Goal: Transaction & Acquisition: Download file/media

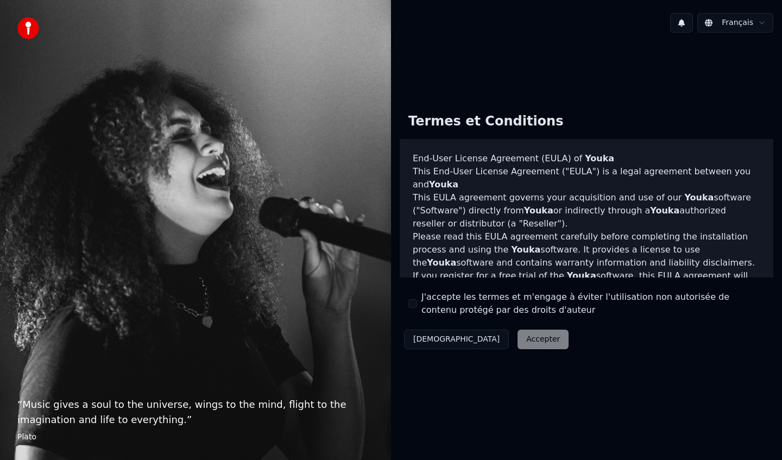
click at [480, 341] on div "Décliner Accepter" at bounding box center [486, 339] width 173 height 28
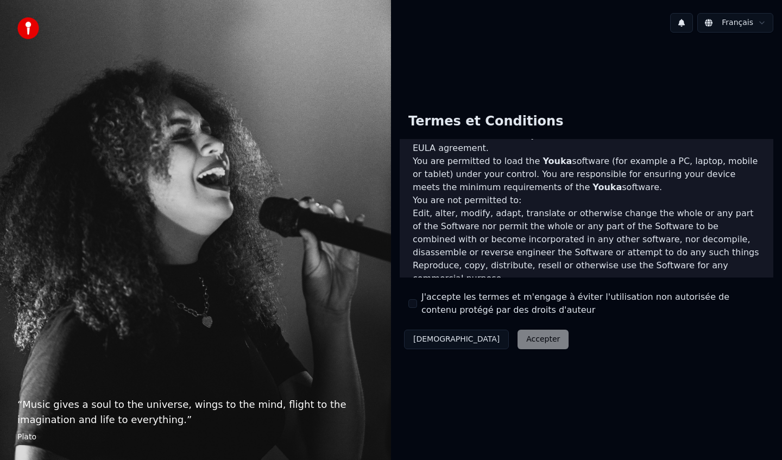
scroll to position [644, 0]
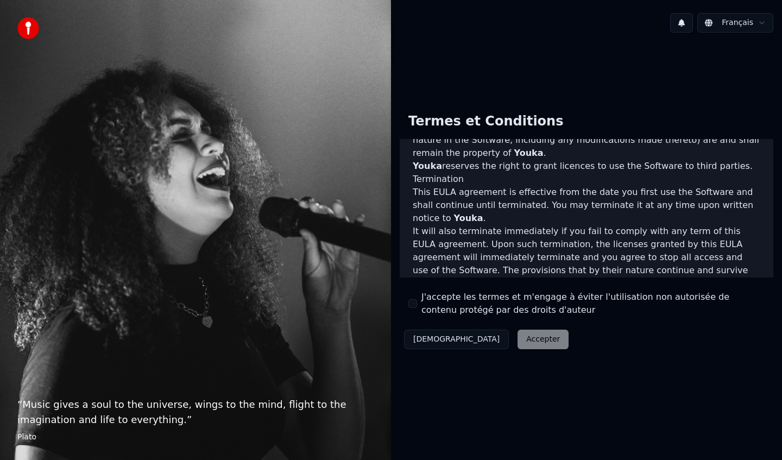
click at [489, 343] on div "Décliner Accepter" at bounding box center [486, 339] width 173 height 28
click at [413, 301] on button "J'accepte les termes et m'engage à éviter l'utilisation non autorisée de conten…" at bounding box center [412, 303] width 9 height 9
click at [518, 336] on button "Accepter" at bounding box center [543, 340] width 51 height 20
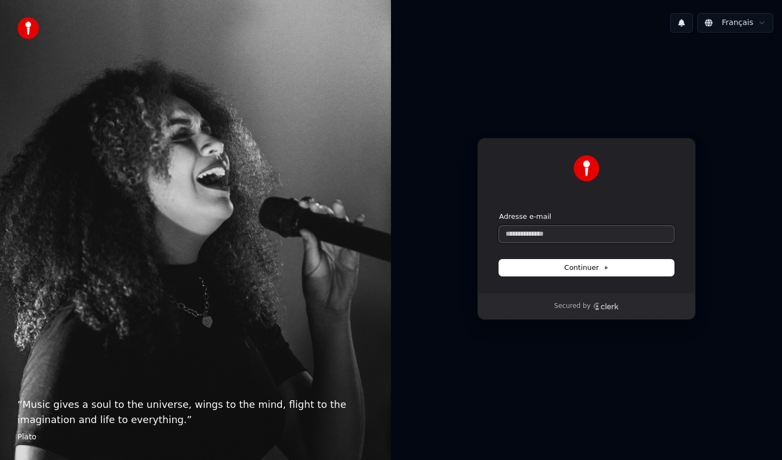
click at [570, 234] on input "Adresse e-mail" at bounding box center [586, 234] width 175 height 16
type input "*"
click at [575, 268] on span "Continuer" at bounding box center [586, 268] width 45 height 10
type input "**********"
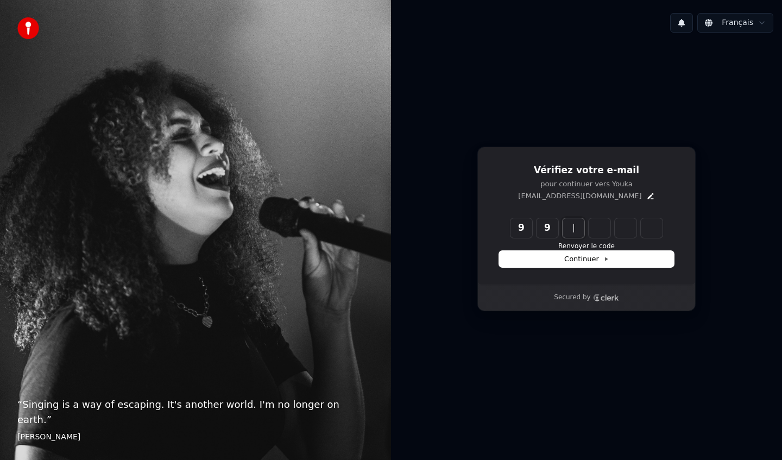
click at [555, 224] on input "**" at bounding box center [598, 228] width 174 height 20
type input "*"
type input "******"
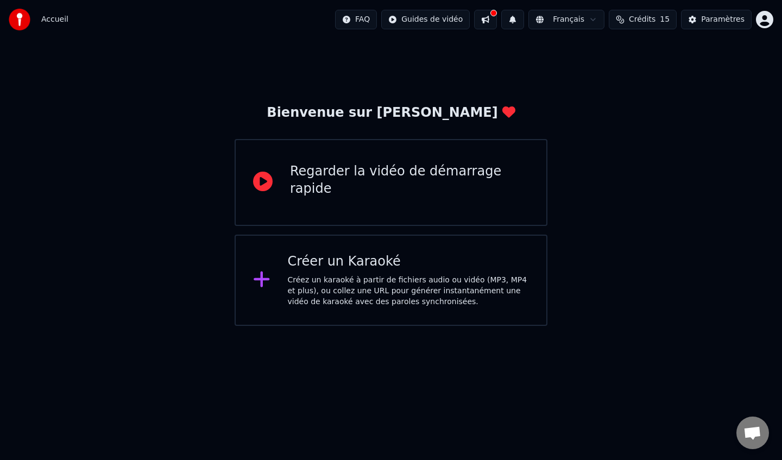
click at [311, 270] on div "Créer un Karaoké Créez un karaoké à partir de fichiers audio ou vidéo (MP3, MP4…" at bounding box center [409, 280] width 242 height 54
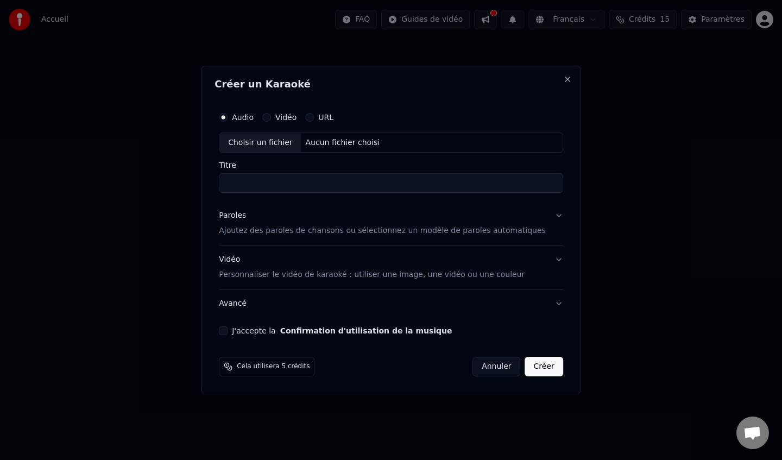
click at [280, 143] on div "Choisir un fichier" at bounding box center [259, 143] width 81 height 20
click at [280, 144] on div "Choisir un fichier" at bounding box center [259, 143] width 81 height 20
click at [329, 142] on div "Aucun fichier choisi" at bounding box center [342, 142] width 83 height 11
type input "**********"
click at [322, 233] on p "Ajoutez des paroles de chansons ou sélectionnez un modèle de paroles automatiqu…" at bounding box center [382, 231] width 327 height 11
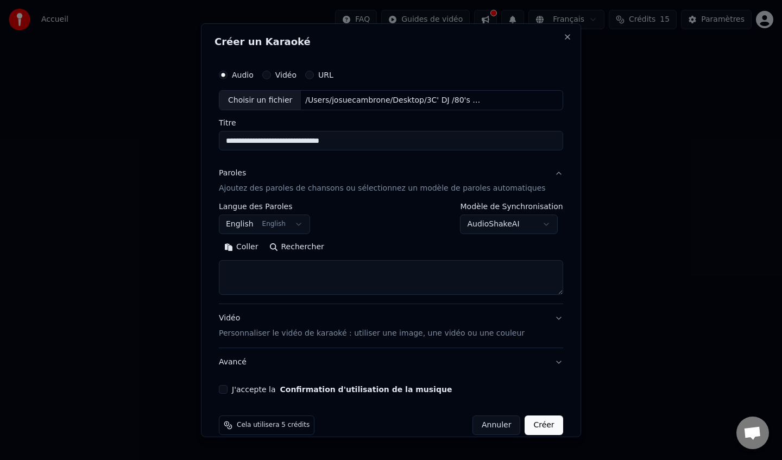
click at [250, 246] on button "Coller" at bounding box center [241, 246] width 45 height 17
click at [332, 275] on textarea at bounding box center [381, 277] width 324 height 35
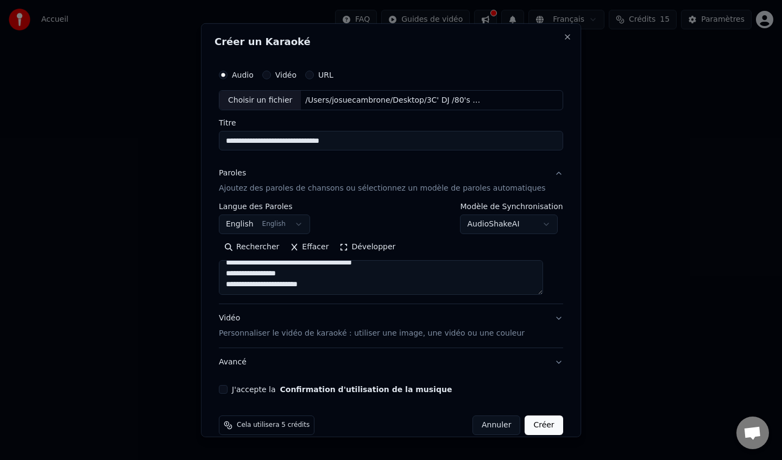
scroll to position [713, 0]
type textarea "**********"
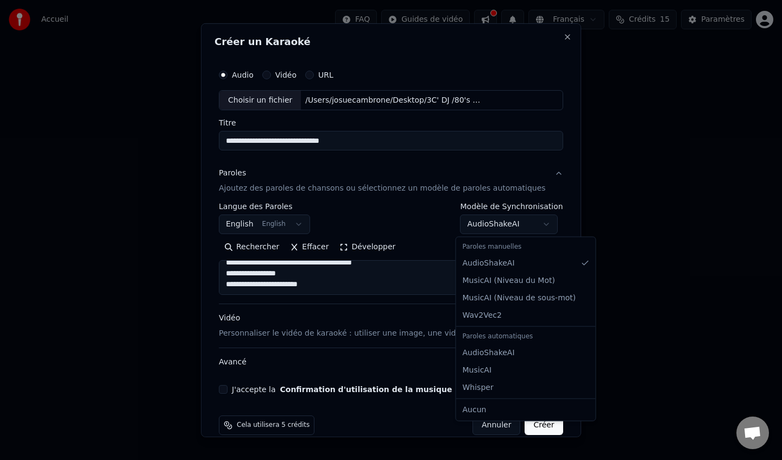
click at [508, 224] on body "**********" at bounding box center [391, 163] width 782 height 326
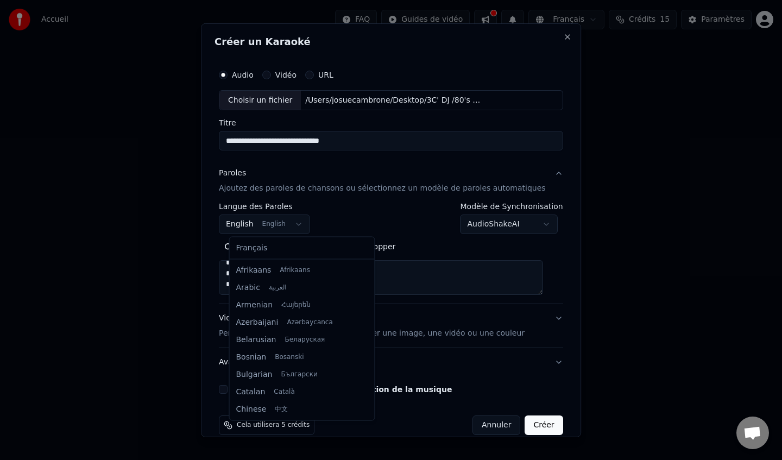
click at [258, 225] on body "**********" at bounding box center [391, 163] width 782 height 326
select select "**"
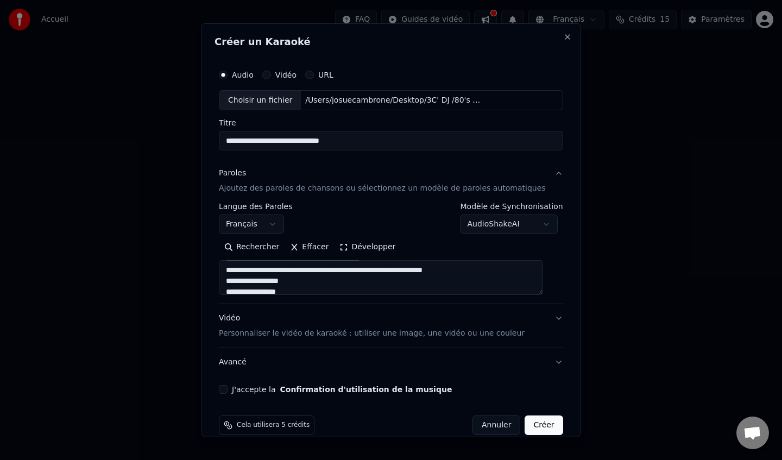
click at [355, 248] on button "Développer" at bounding box center [368, 246] width 67 height 17
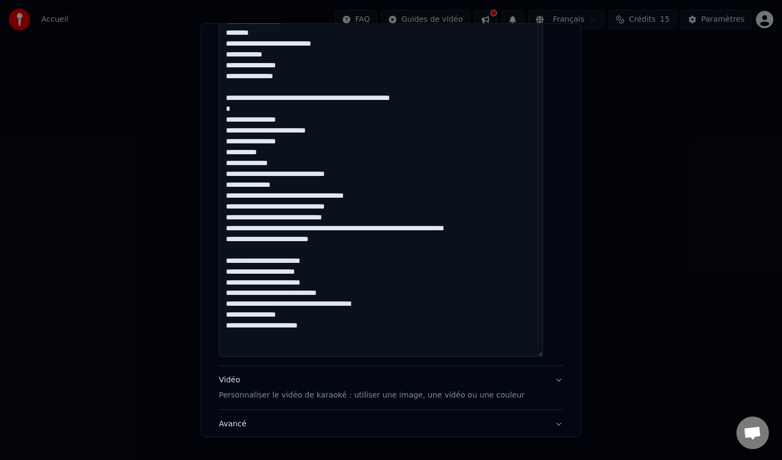
scroll to position [728, 0]
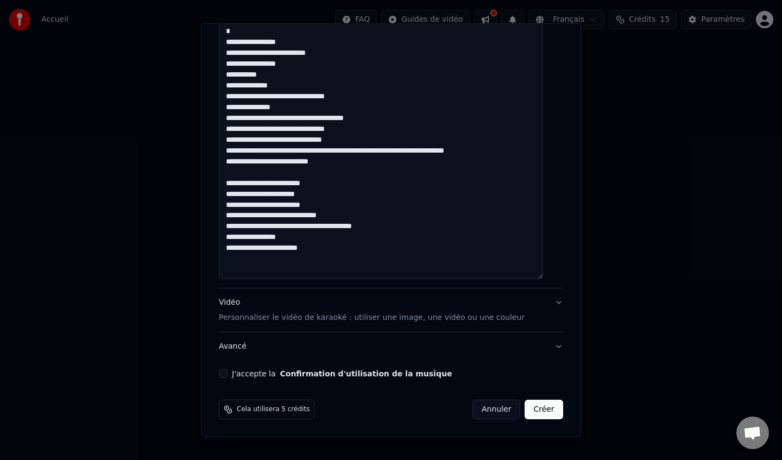
click at [379, 317] on p "Personnaliser le vidéo de karaoké : utiliser une image, une vidéo ou une couleur" at bounding box center [372, 317] width 306 height 11
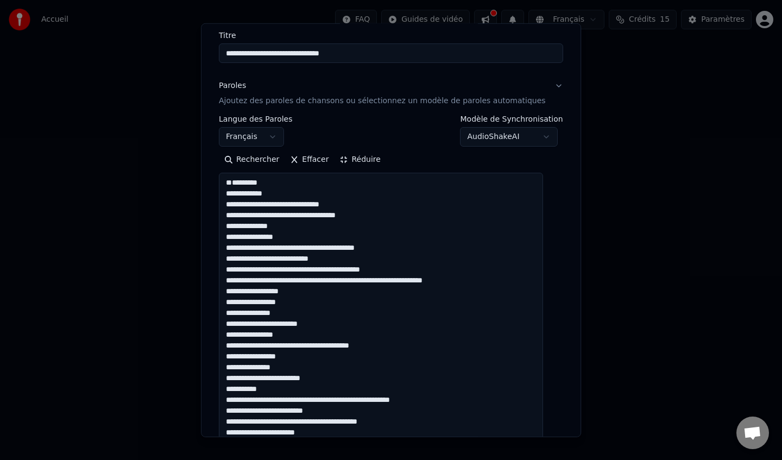
scroll to position [0, 0]
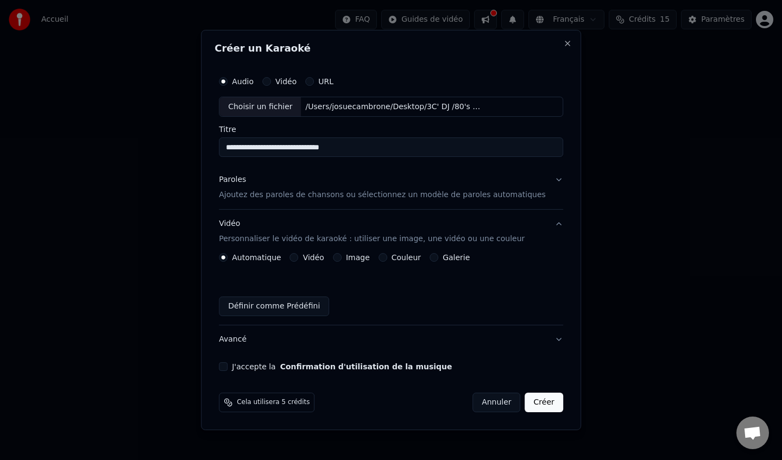
click at [344, 242] on p "Personnaliser le vidéo de karaoké : utiliser une image, une vidéo ou une couleur" at bounding box center [372, 239] width 306 height 11
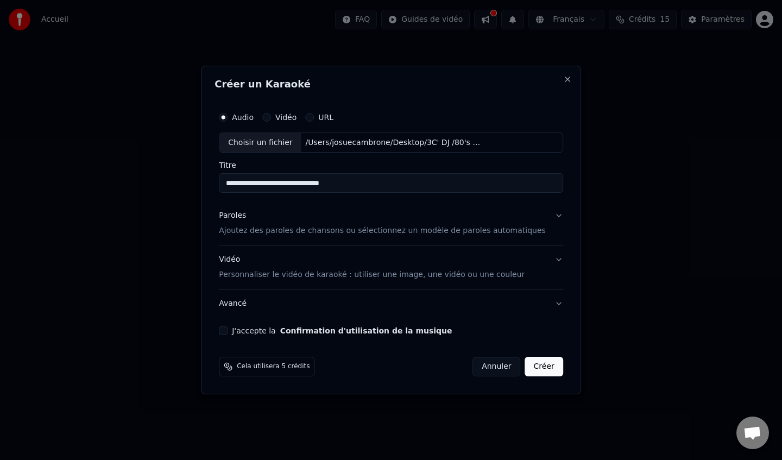
click at [351, 235] on p "Ajoutez des paroles de chansons ou sélectionnez un modèle de paroles automatiqu…" at bounding box center [382, 231] width 327 height 11
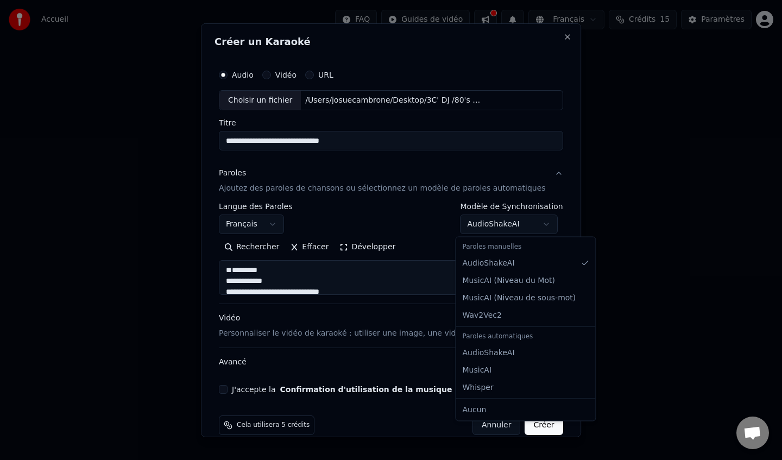
click at [487, 224] on body "**********" at bounding box center [391, 163] width 782 height 326
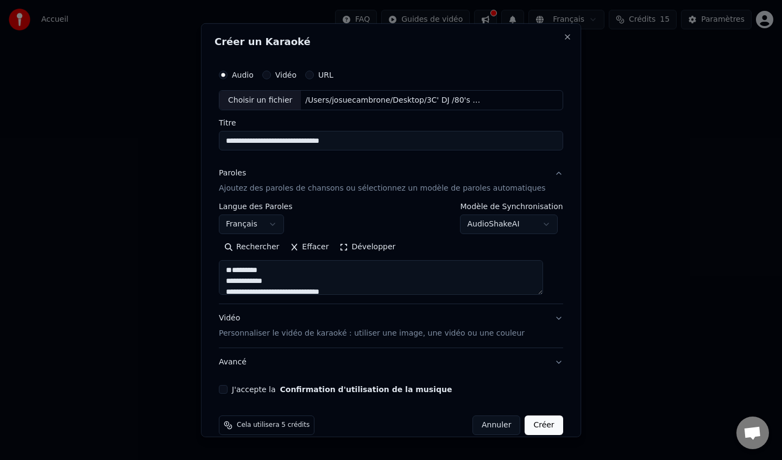
click at [487, 224] on body "**********" at bounding box center [391, 163] width 782 height 326
click at [491, 208] on label "Modèle de Synchronisation" at bounding box center [512, 207] width 103 height 8
click at [291, 78] on label "Vidéo" at bounding box center [285, 75] width 21 height 8
click at [271, 79] on button "Vidéo" at bounding box center [266, 74] width 9 height 9
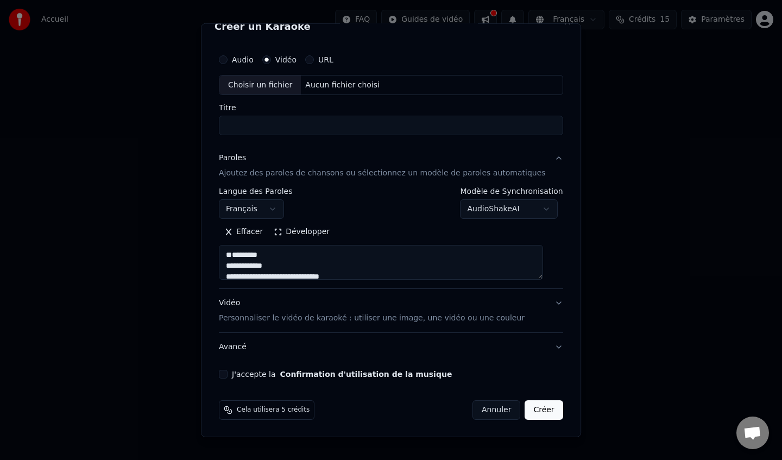
scroll to position [16, 0]
click at [274, 125] on input "Titre" at bounding box center [391, 125] width 344 height 20
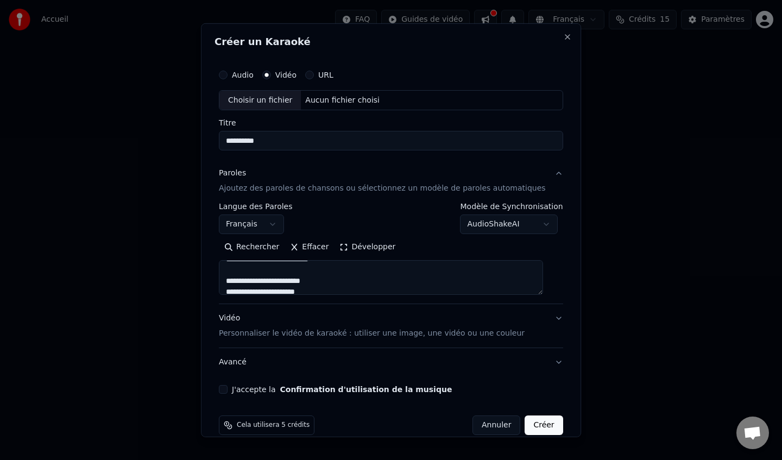
scroll to position [713, 0]
type input "*********"
click at [347, 103] on div "Aucun fichier choisi" at bounding box center [342, 100] width 83 height 11
click at [329, 103] on div "Aucun fichier choisi" at bounding box center [342, 100] width 83 height 11
click at [314, 77] on button "URL" at bounding box center [309, 74] width 9 height 9
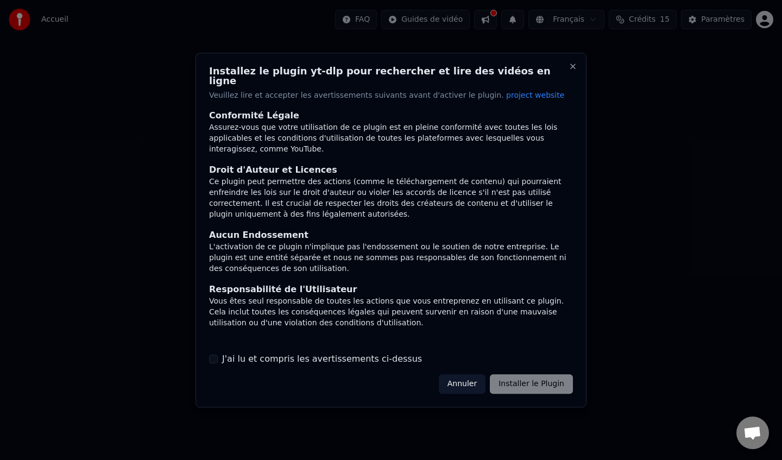
click at [546, 380] on div "Annuler Installer le Plugin" at bounding box center [506, 384] width 134 height 20
click at [524, 380] on div "Annuler Installer le Plugin" at bounding box center [506, 384] width 134 height 20
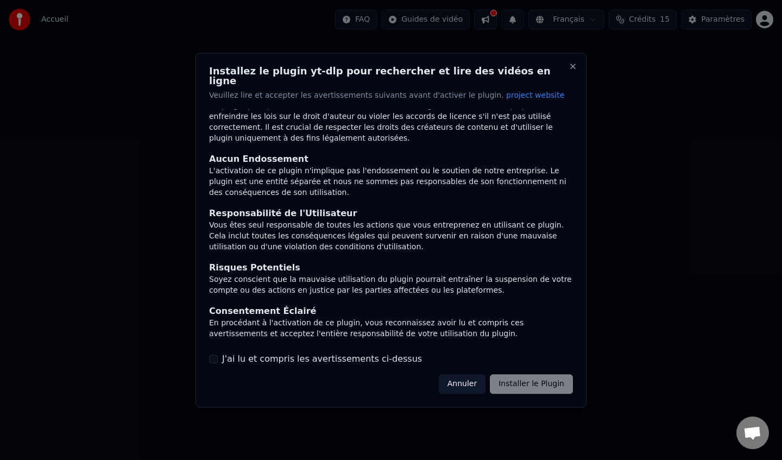
click at [211, 357] on button "J'ai lu et compris les avertissements ci-dessus" at bounding box center [213, 359] width 9 height 9
click at [534, 381] on button "Installer le Plugin" at bounding box center [531, 384] width 83 height 20
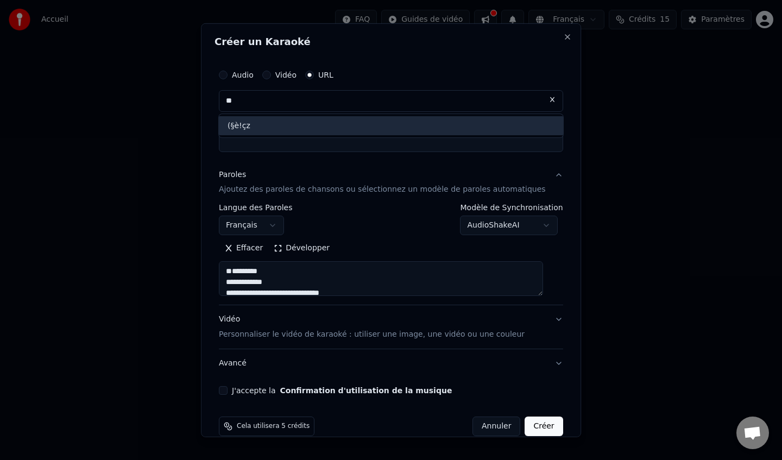
type input "*"
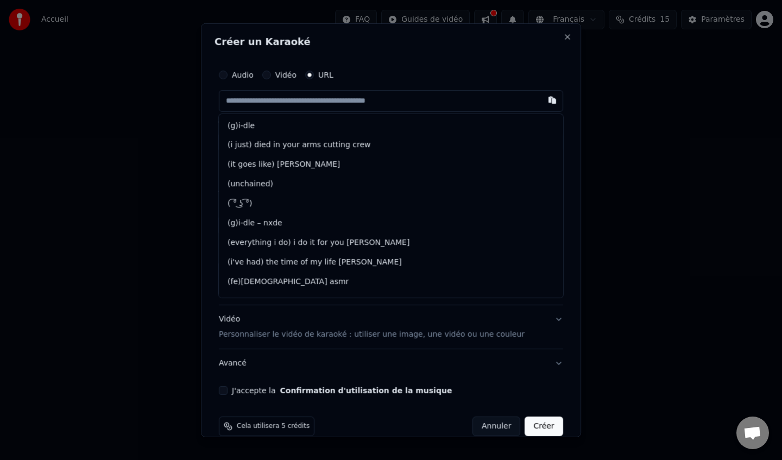
click at [289, 99] on input "text" at bounding box center [391, 101] width 344 height 22
click at [280, 75] on div "Vidéo" at bounding box center [279, 74] width 34 height 9
click at [542, 103] on button "button" at bounding box center [553, 100] width 22 height 20
type input "**********"
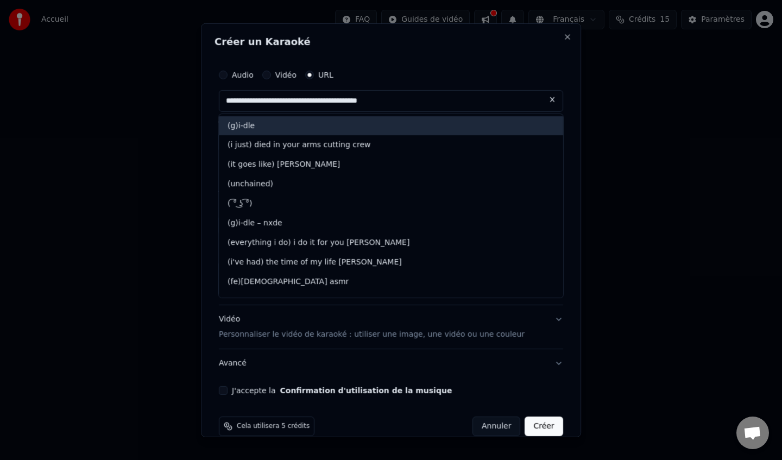
type input "**********"
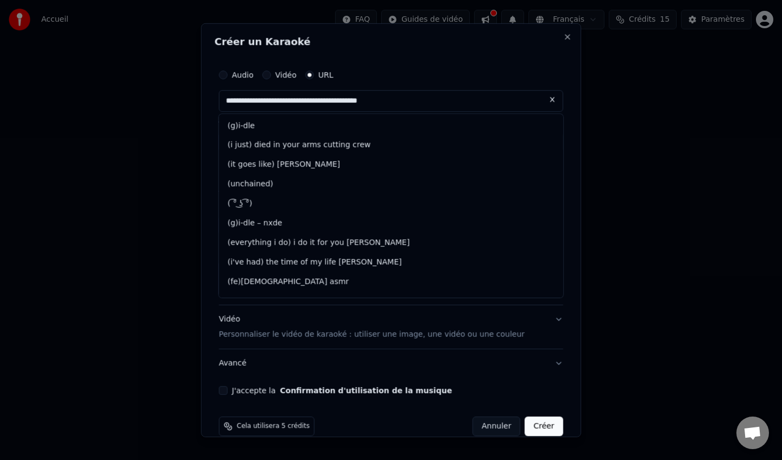
select select
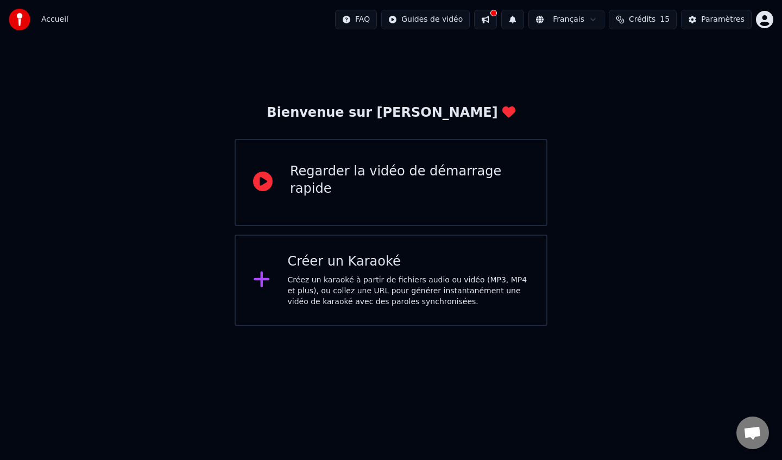
click at [283, 276] on div "Créer un Karaoké Créez un karaoké à partir de fichiers audio ou vidéo (MP3, MP4…" at bounding box center [391, 280] width 313 height 91
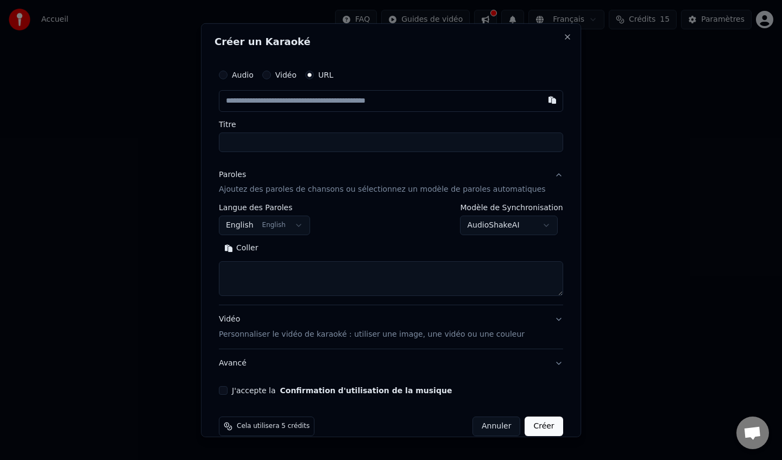
click at [355, 102] on input "text" at bounding box center [391, 101] width 344 height 22
click at [294, 141] on input "Titre" at bounding box center [391, 142] width 344 height 20
click at [271, 77] on button "Vidéo" at bounding box center [266, 74] width 9 height 9
click at [328, 105] on div "Choisir un fichier Aucun fichier choisi" at bounding box center [391, 100] width 344 height 21
click at [280, 100] on div "Choisir un fichier" at bounding box center [259, 100] width 81 height 20
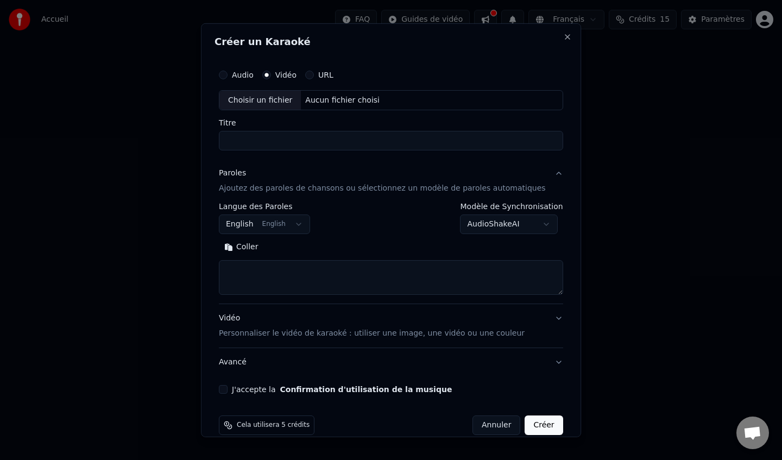
click at [262, 141] on input "Titre" at bounding box center [391, 141] width 344 height 20
click at [281, 106] on div "Choisir un fichier" at bounding box center [259, 100] width 81 height 20
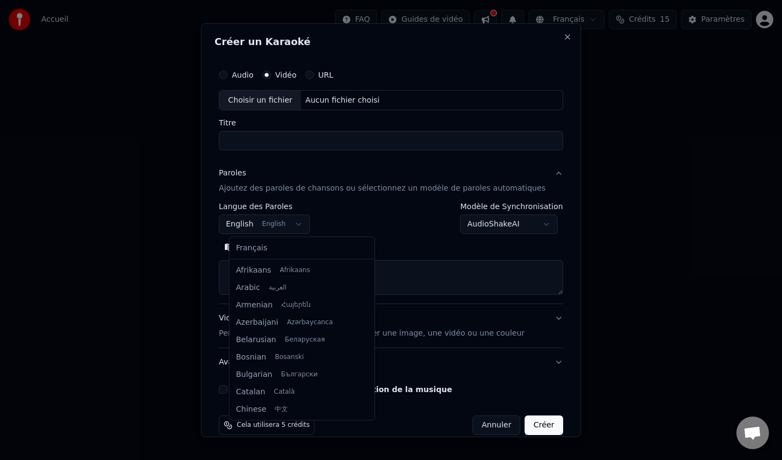
click at [303, 225] on body "**********" at bounding box center [391, 163] width 782 height 326
select select "**"
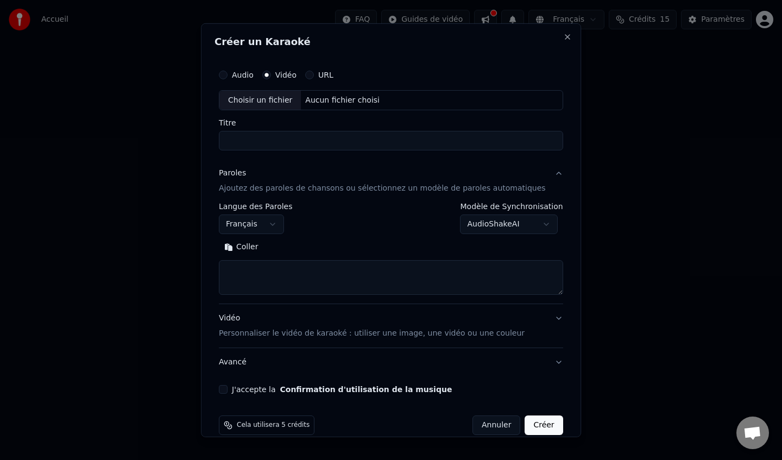
click at [304, 274] on textarea at bounding box center [391, 277] width 344 height 35
click at [240, 249] on button "Coller" at bounding box center [241, 246] width 45 height 17
click at [339, 277] on textarea at bounding box center [381, 277] width 324 height 35
click at [336, 267] on textarea at bounding box center [381, 277] width 324 height 35
type textarea "**********"
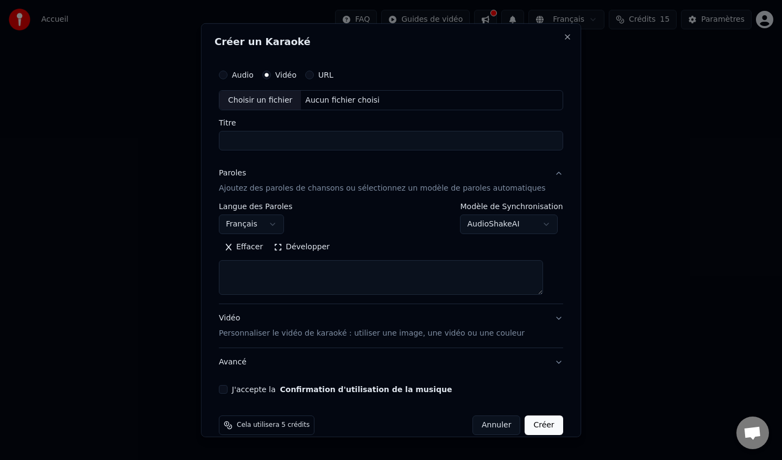
select select
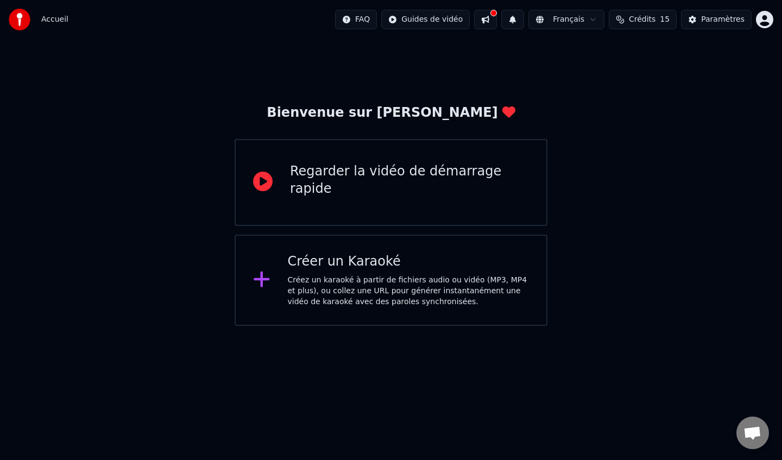
click at [335, 268] on div "Créer un Karaoké" at bounding box center [409, 261] width 242 height 17
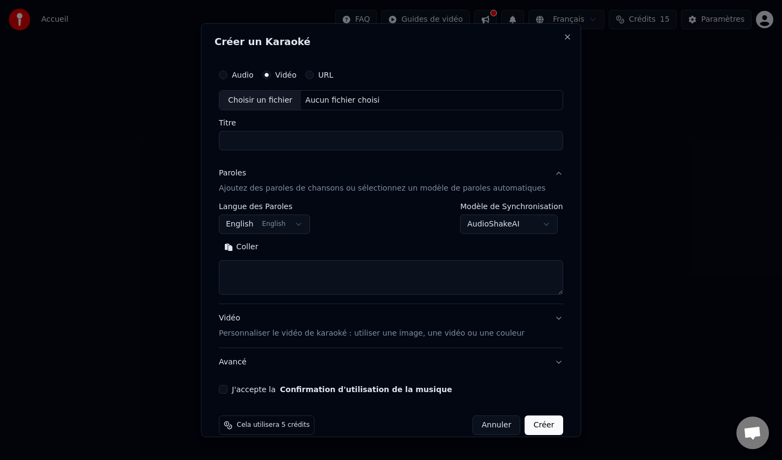
click at [238, 249] on button "Coller" at bounding box center [241, 246] width 45 height 17
click at [330, 270] on textarea at bounding box center [381, 277] width 324 height 35
click at [326, 272] on textarea at bounding box center [381, 277] width 324 height 35
type textarea "**********"
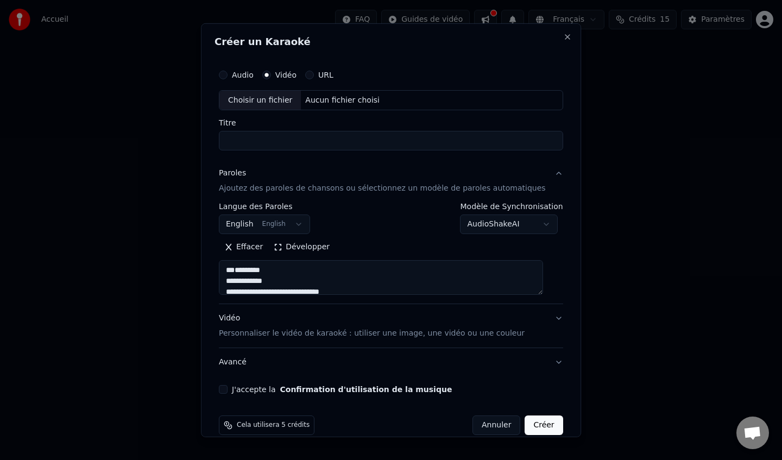
click at [303, 224] on body "**********" at bounding box center [391, 163] width 782 height 326
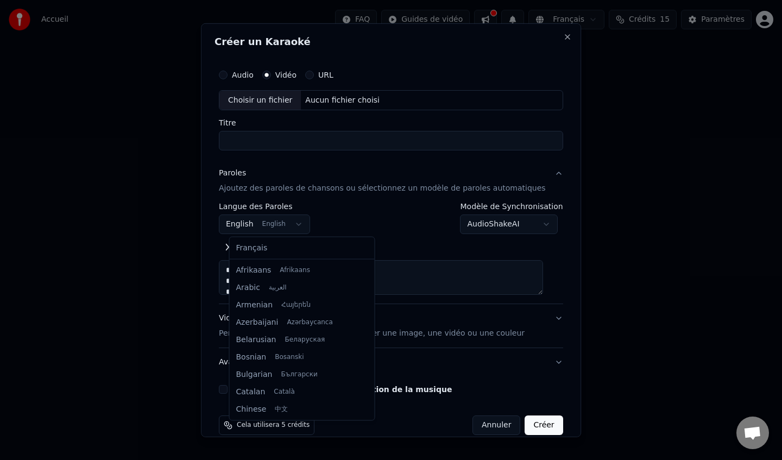
scroll to position [87, 0]
select select "**"
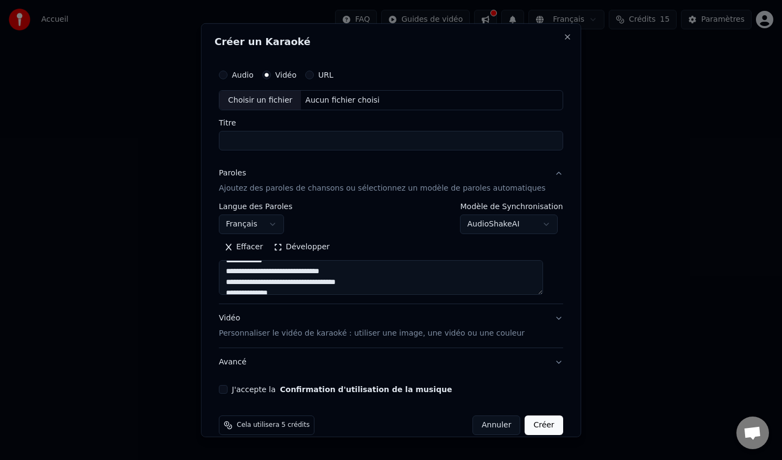
scroll to position [25, 0]
click at [237, 276] on textarea at bounding box center [381, 277] width 324 height 35
type textarea "**********"
click at [530, 230] on body "**********" at bounding box center [391, 163] width 782 height 326
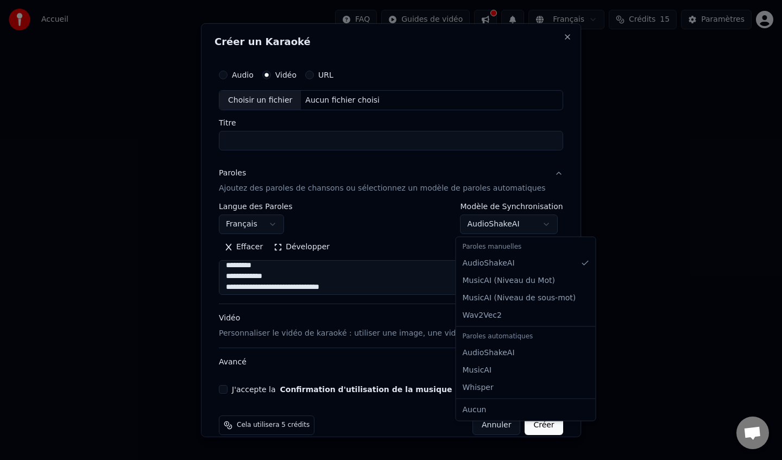
select select "**********"
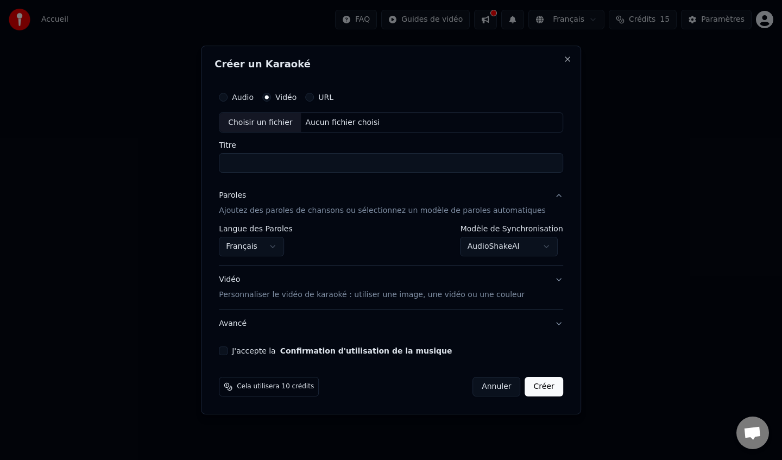
click at [336, 164] on input "Titre" at bounding box center [391, 164] width 344 height 20
click at [272, 124] on div "Choisir un fichier" at bounding box center [259, 123] width 81 height 20
click at [276, 120] on div "Choisir un fichier" at bounding box center [259, 123] width 81 height 20
click at [297, 164] on input "Titre" at bounding box center [391, 164] width 344 height 20
click at [291, 121] on div "Choisir un fichier" at bounding box center [259, 123] width 81 height 20
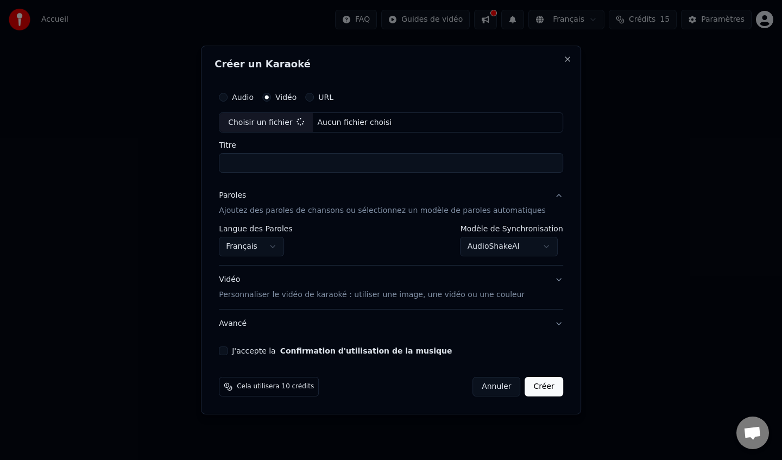
type input "**********"
click at [228, 351] on button "J'accepte la Confirmation d'utilisation de la musique" at bounding box center [223, 351] width 9 height 9
click at [400, 298] on p "Personnaliser le vidéo de karaoké : utiliser une image, une vidéo ou une couleur" at bounding box center [372, 294] width 306 height 11
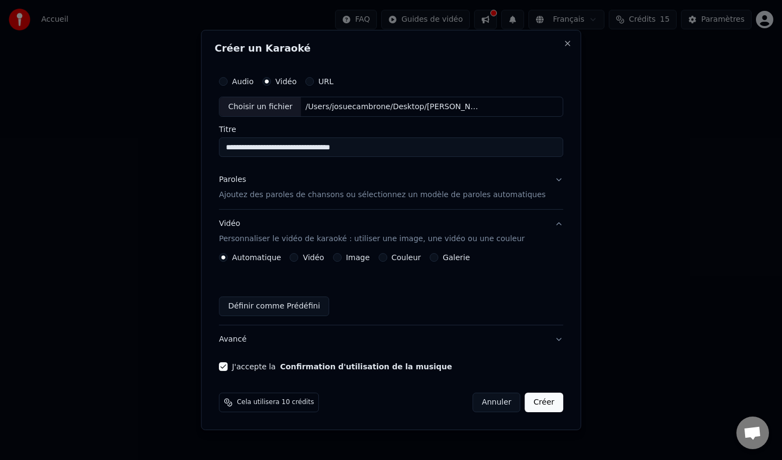
click at [299, 261] on button "Vidéo" at bounding box center [294, 257] width 9 height 9
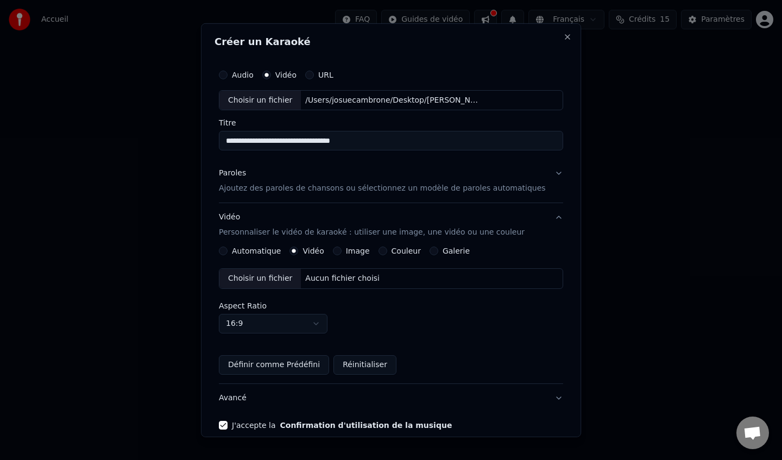
click at [282, 278] on div "Choisir un fichier" at bounding box center [259, 279] width 81 height 20
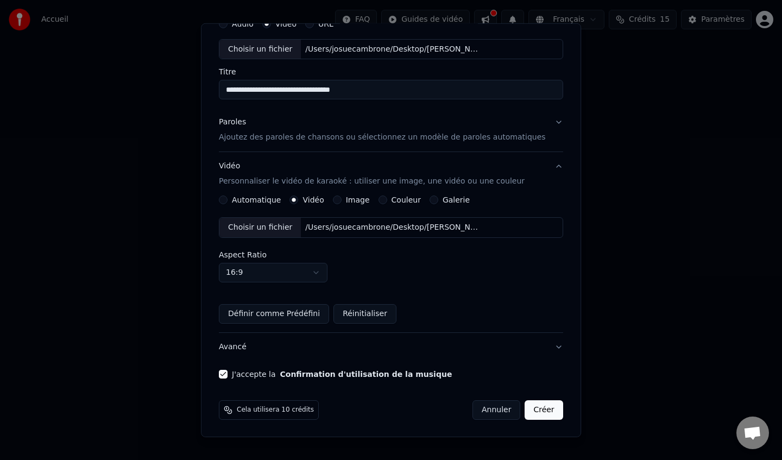
scroll to position [52, 0]
click at [332, 270] on body "**********" at bounding box center [391, 163] width 782 height 326
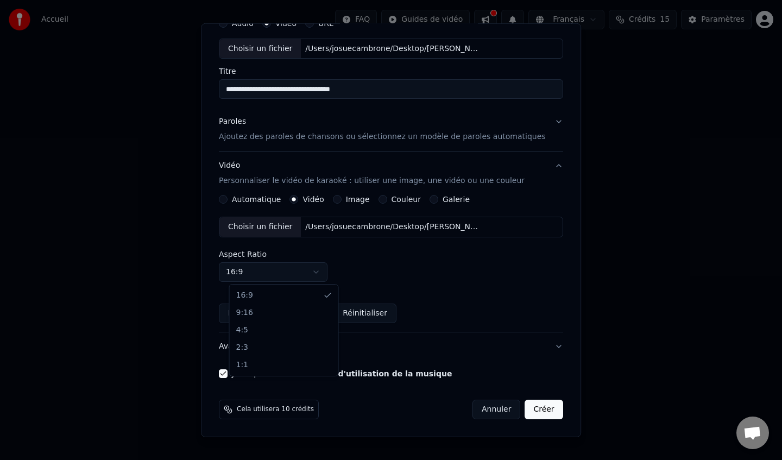
click at [329, 272] on body "**********" at bounding box center [391, 163] width 782 height 326
click at [536, 409] on button "Créer" at bounding box center [544, 410] width 38 height 20
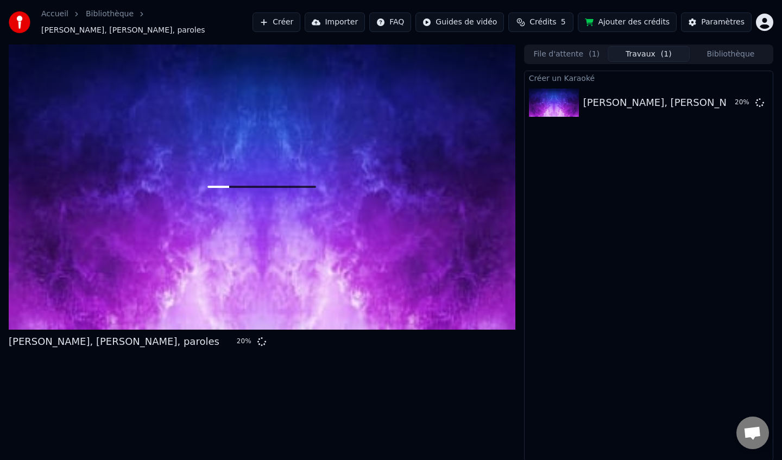
scroll to position [2, 0]
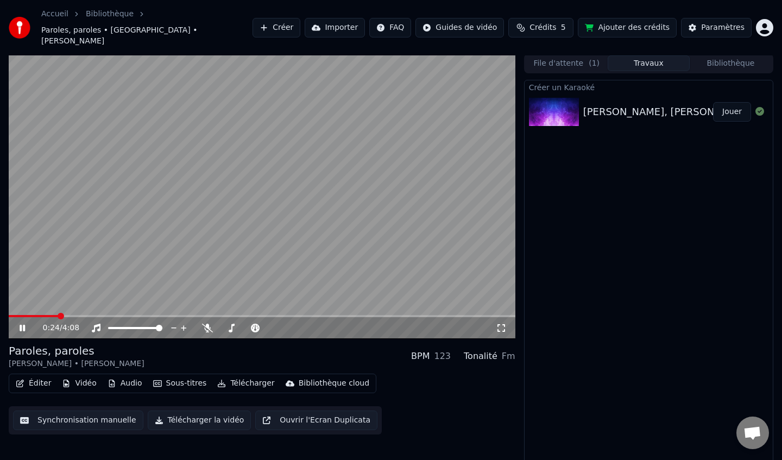
click at [22, 324] on icon at bounding box center [30, 328] width 26 height 9
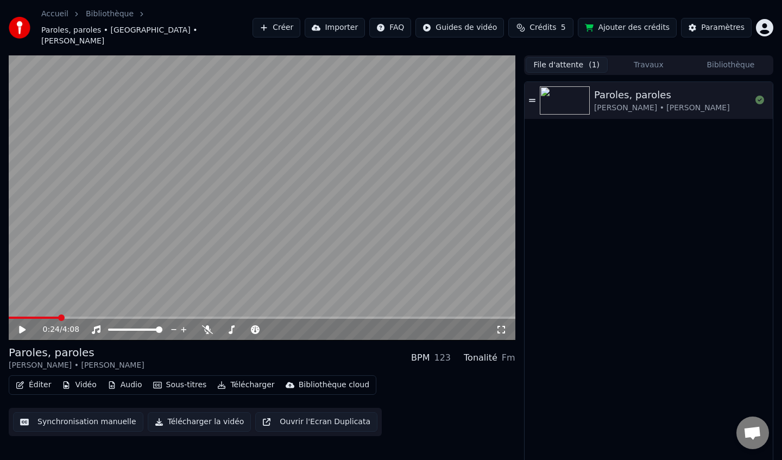
click at [572, 57] on button "File d'attente ( 1 )" at bounding box center [567, 65] width 82 height 16
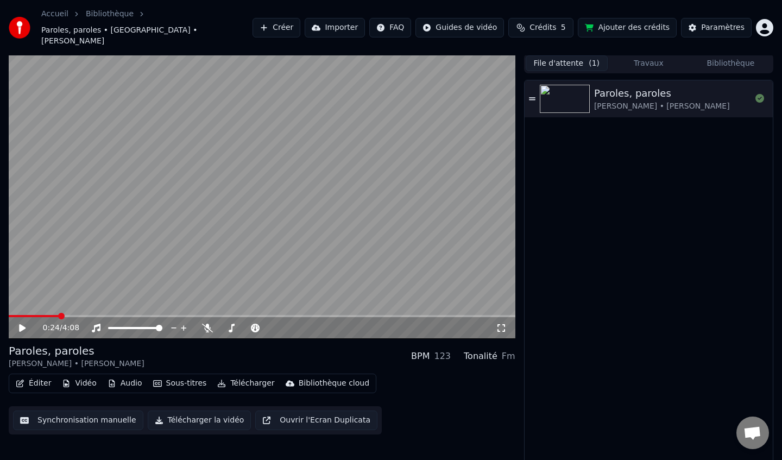
click at [526, 55] on button "File d'attente ( 1 )" at bounding box center [567, 63] width 82 height 16
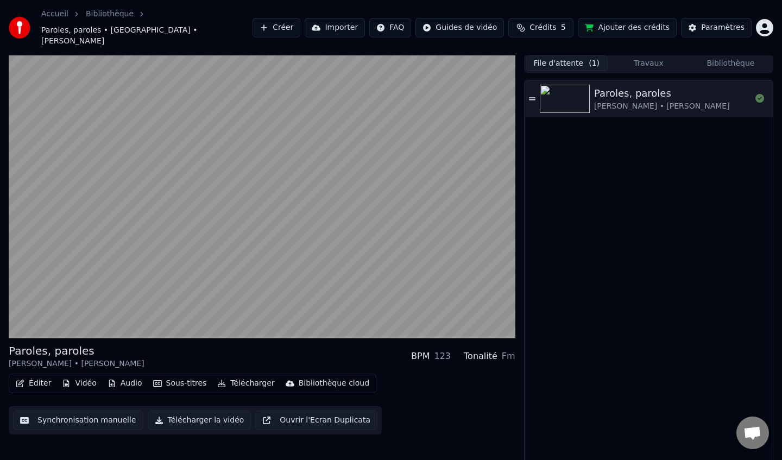
click at [526, 55] on button "File d'attente ( 1 )" at bounding box center [567, 63] width 82 height 16
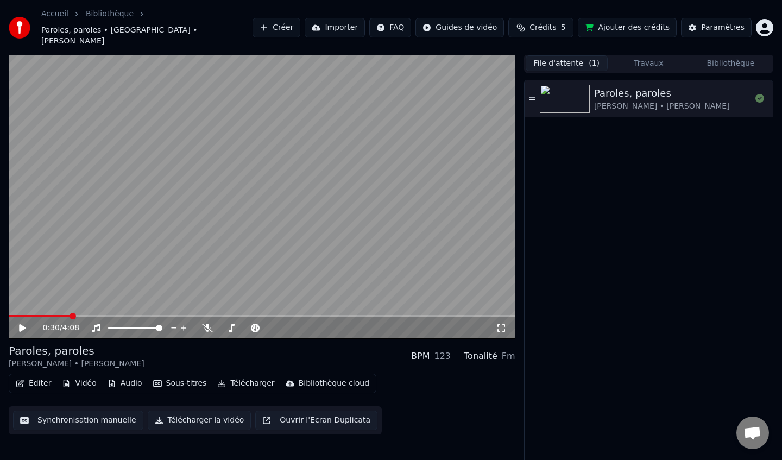
click at [51, 15] on link "Accueil" at bounding box center [54, 14] width 27 height 11
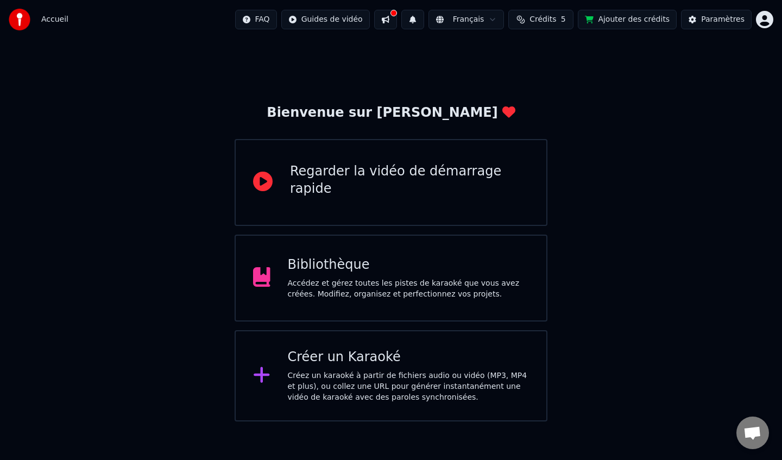
click at [352, 192] on div "Regarder la vidéo de démarrage rapide" at bounding box center [409, 182] width 239 height 39
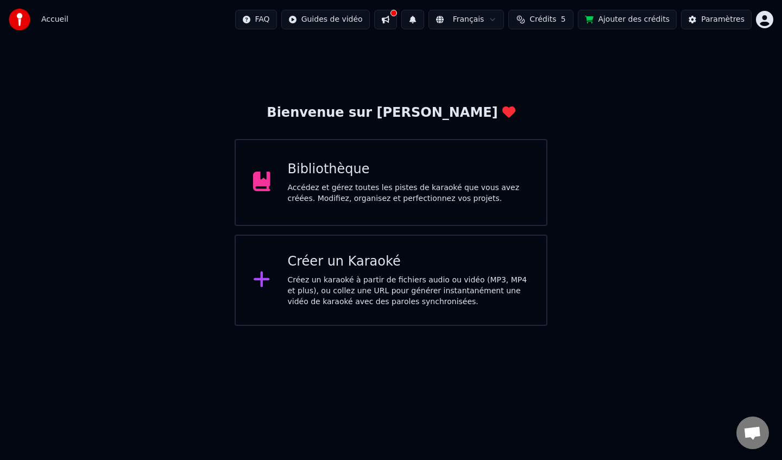
click at [337, 270] on div "Créer un Karaoké Créez un karaoké à partir de fichiers audio ou vidéo (MP3, MP4…" at bounding box center [409, 280] width 242 height 54
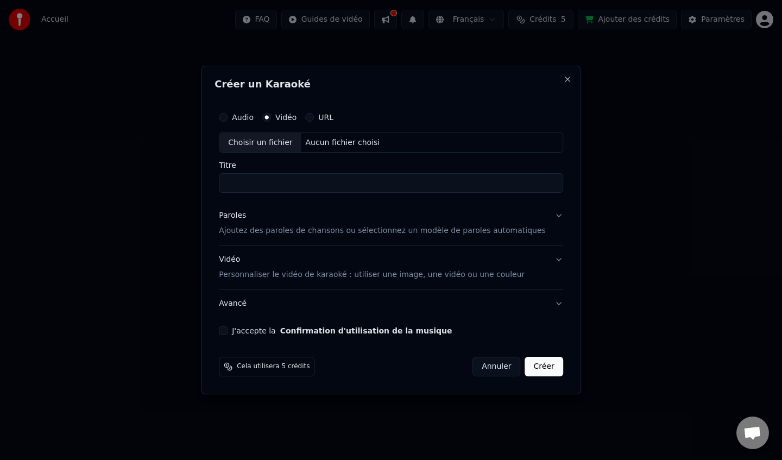
click at [310, 181] on input "Titre" at bounding box center [391, 184] width 344 height 20
click at [237, 117] on div "Audio" at bounding box center [236, 117] width 35 height 9
click at [228, 117] on button "Audio" at bounding box center [223, 117] width 9 height 9
click at [256, 184] on input "Titre" at bounding box center [391, 184] width 344 height 20
click at [258, 233] on p "Ajoutez des paroles de chansons ou sélectionnez un modèle de paroles automatiqu…" at bounding box center [382, 231] width 327 height 11
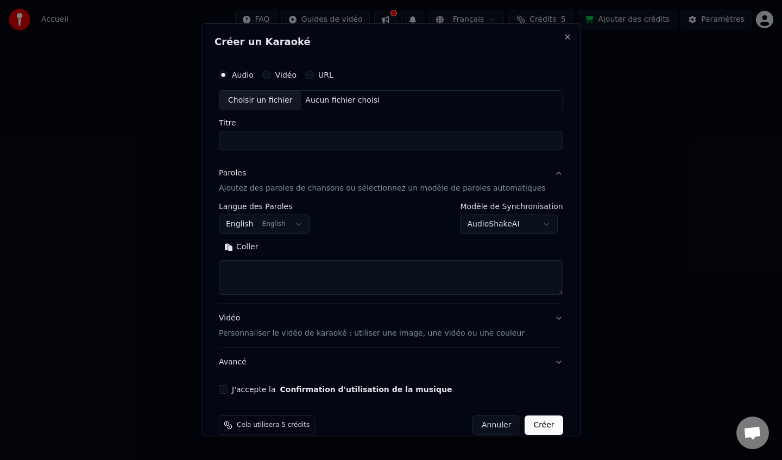
click at [293, 223] on button "English English" at bounding box center [264, 225] width 91 height 20
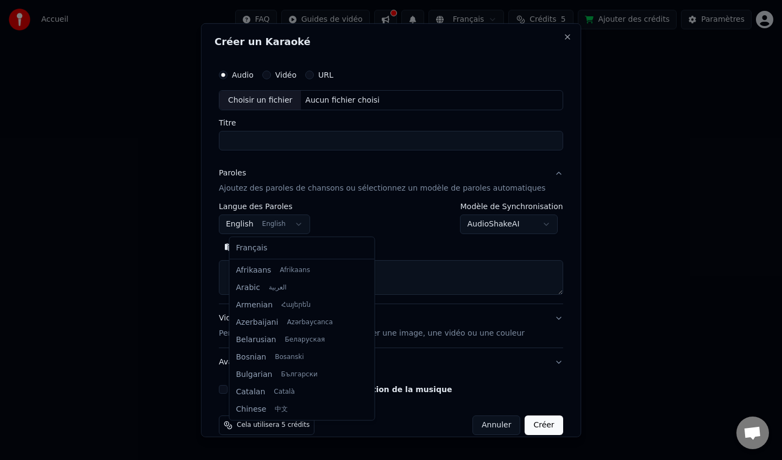
scroll to position [87, 0]
select select "**"
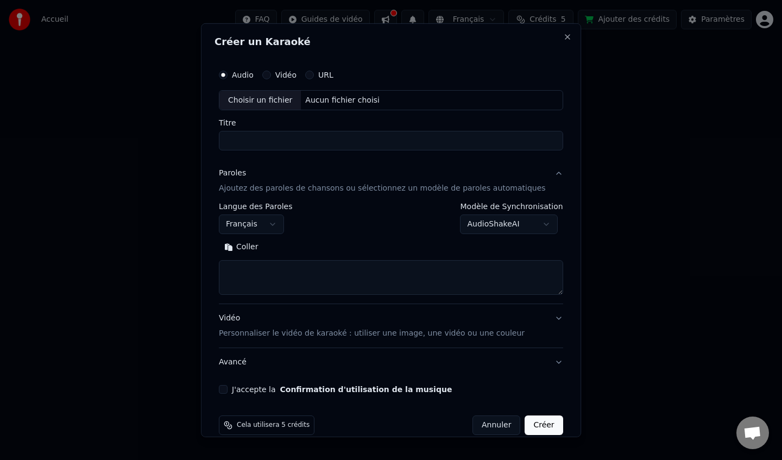
click at [248, 245] on button "Coller" at bounding box center [241, 246] width 45 height 17
click at [326, 272] on textarea at bounding box center [381, 277] width 324 height 35
type textarea "**********"
click at [292, 137] on input "Titre" at bounding box center [391, 141] width 344 height 20
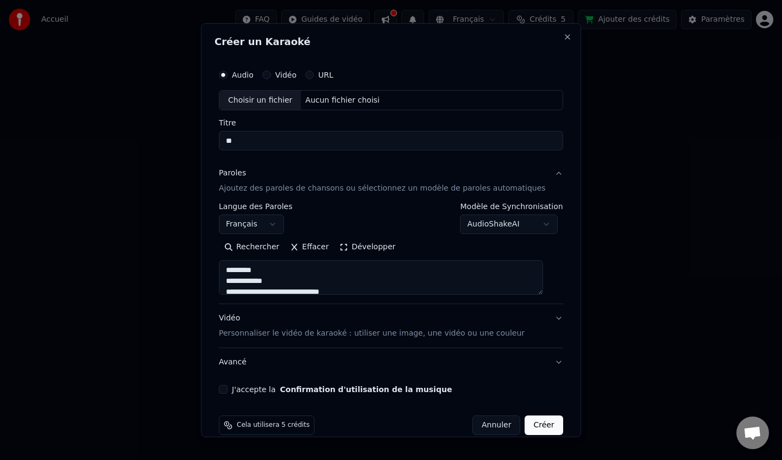
type input "*"
click at [281, 98] on div "Choisir un fichier" at bounding box center [259, 100] width 81 height 20
type input "**********"
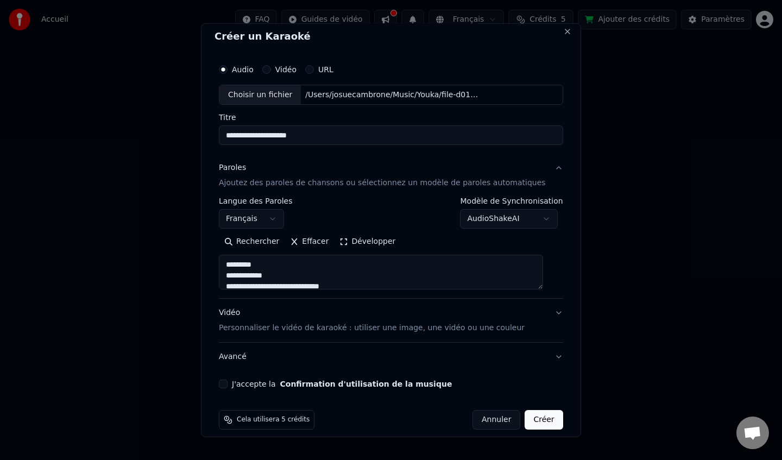
scroll to position [16, 0]
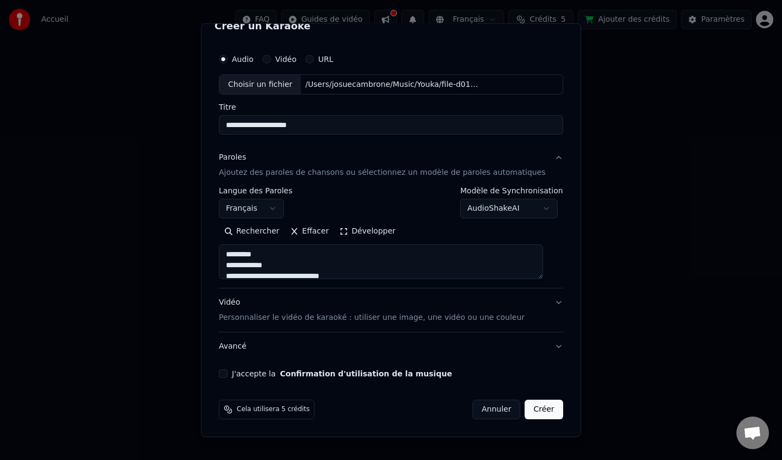
click at [314, 317] on p "Personnaliser le vidéo de karaoké : utiliser une image, une vidéo ou une couleur" at bounding box center [372, 317] width 306 height 11
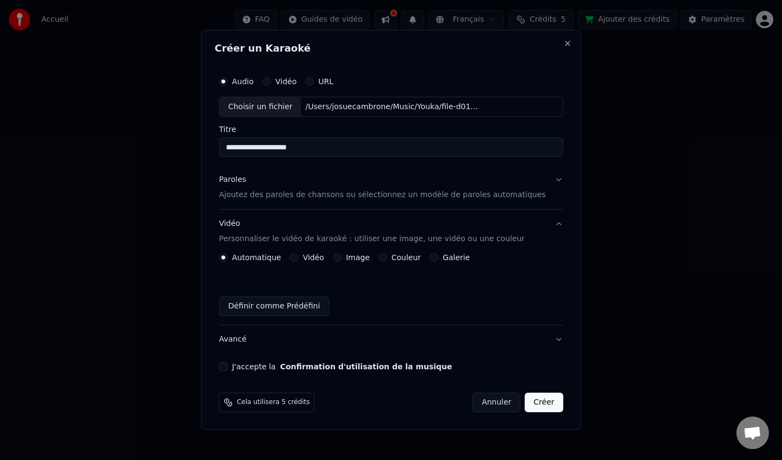
click at [299, 258] on button "Vidéo" at bounding box center [294, 257] width 9 height 9
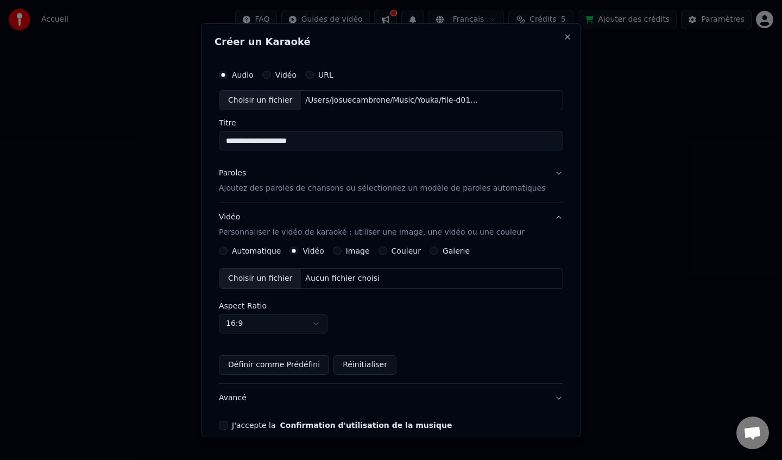
click at [347, 256] on div "Automatique Vidéo Image Couleur Galerie Choisir un fichier Aucun fichier choisi…" at bounding box center [391, 311] width 344 height 128
click at [342, 251] on button "Image" at bounding box center [337, 251] width 9 height 9
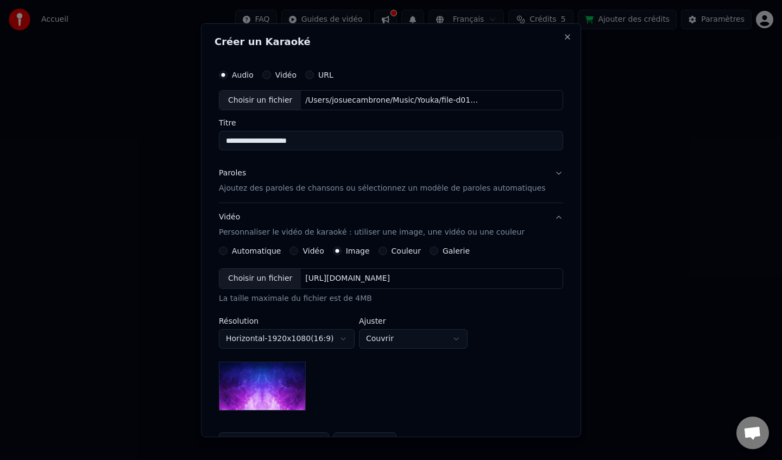
click at [387, 251] on button "Couleur" at bounding box center [383, 251] width 9 height 9
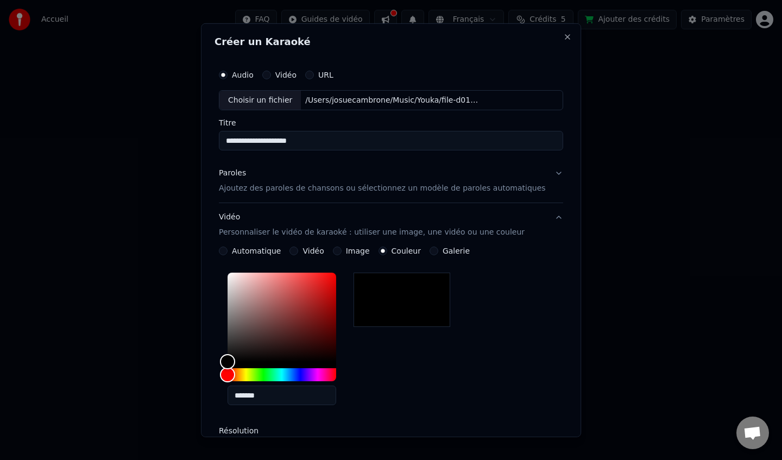
click at [342, 251] on button "Image" at bounding box center [337, 251] width 9 height 9
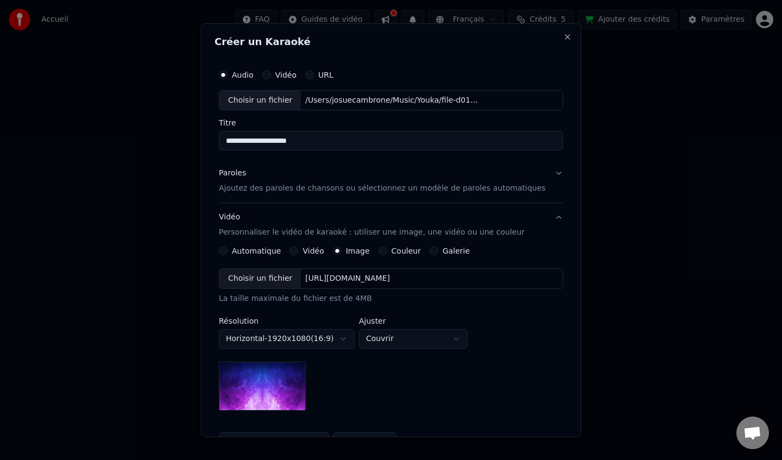
click at [275, 385] on img at bounding box center [262, 386] width 87 height 49
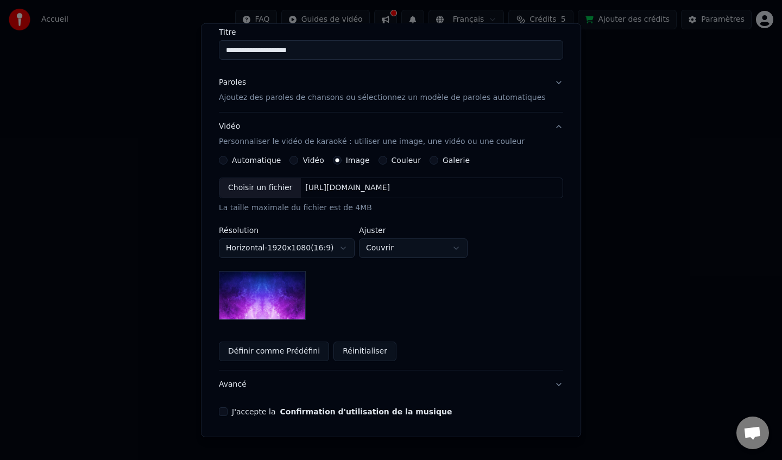
scroll to position [129, 0]
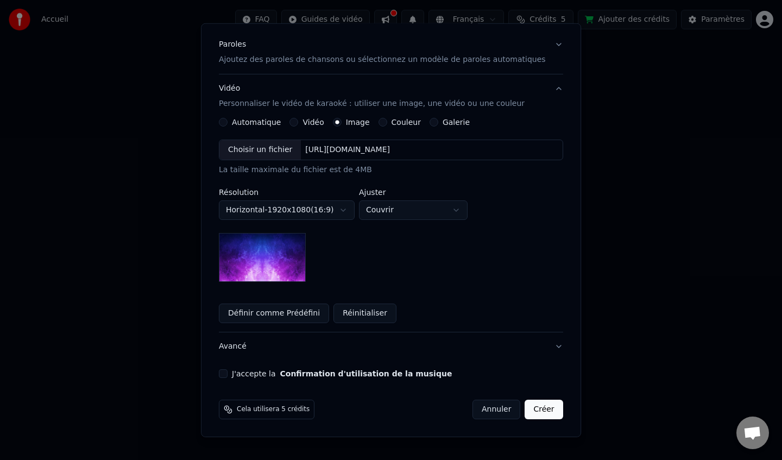
click at [241, 375] on div "J'accepte la Confirmation d'utilisation de la musique" at bounding box center [391, 373] width 344 height 9
click at [228, 375] on button "J'accepte la Confirmation d'utilisation de la musique" at bounding box center [223, 373] width 9 height 9
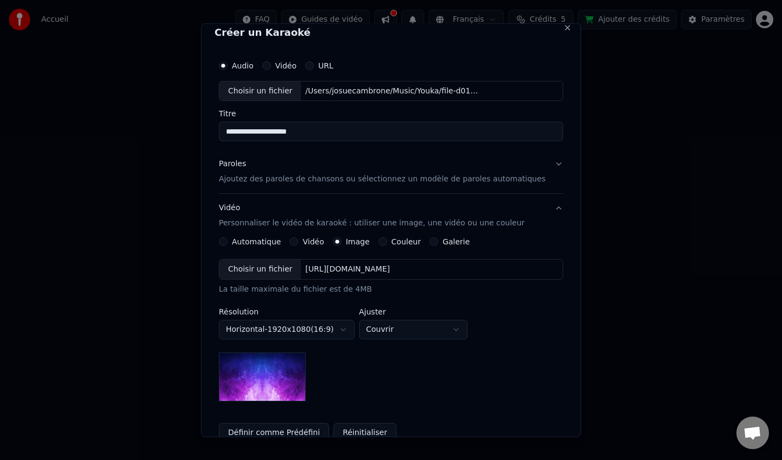
scroll to position [0, 0]
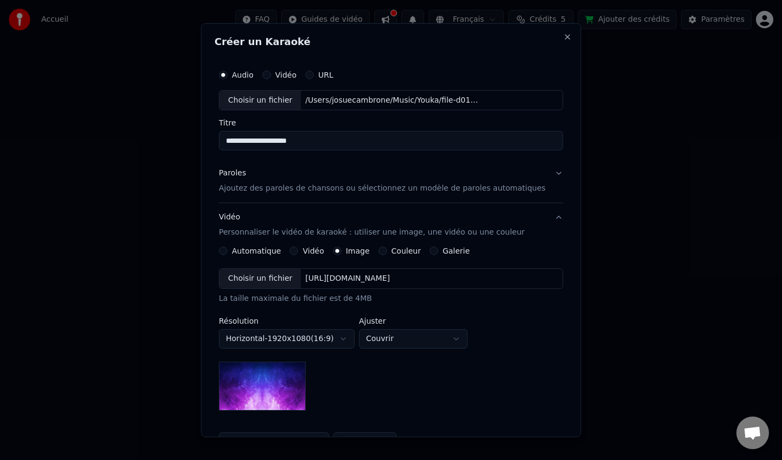
click at [310, 191] on p "Ajoutez des paroles de chansons ou sélectionnez un modèle de paroles automatiqu…" at bounding box center [382, 188] width 327 height 11
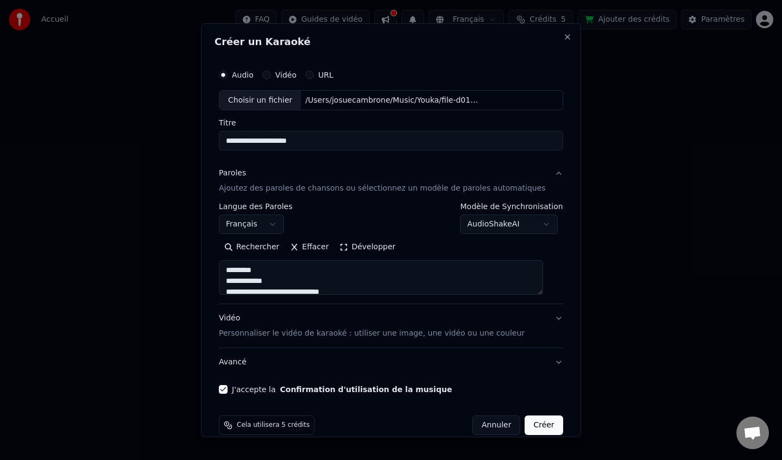
scroll to position [16, 0]
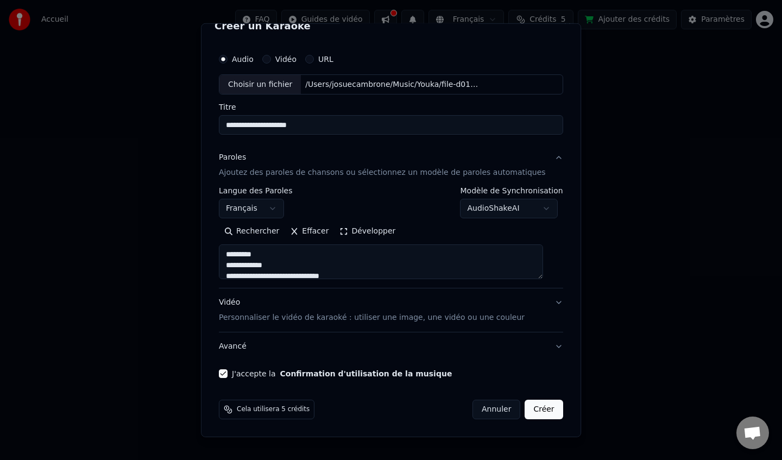
click at [535, 408] on button "Créer" at bounding box center [544, 410] width 38 height 20
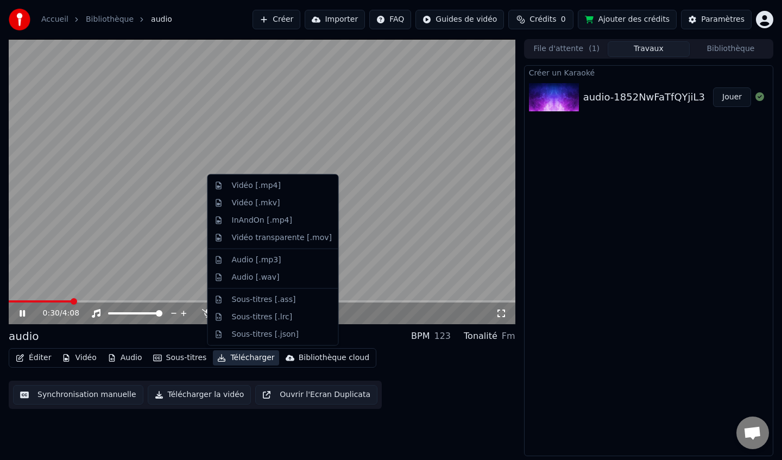
click at [230, 359] on button "Télécharger" at bounding box center [246, 357] width 66 height 15
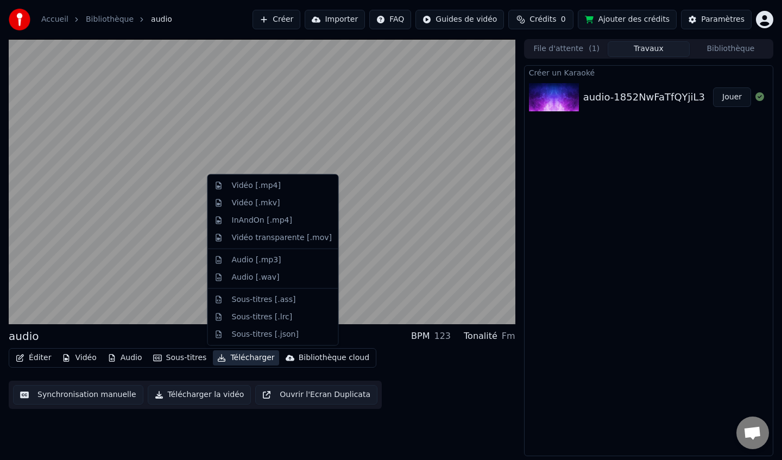
click at [411, 408] on div "audio BPM 123 Tonalité Fm Éditer Vidéo Audio Sous-titres Télécharger Bibliothèq…" at bounding box center [262, 247] width 507 height 417
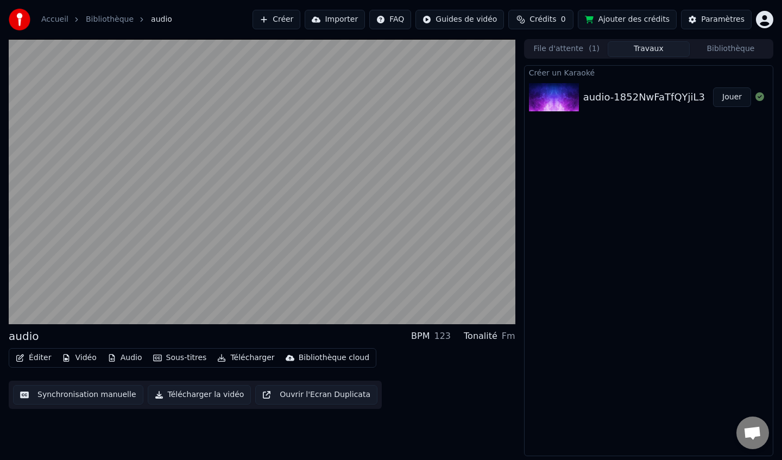
click at [198, 396] on button "Télécharger la vidéo" at bounding box center [200, 395] width 104 height 20
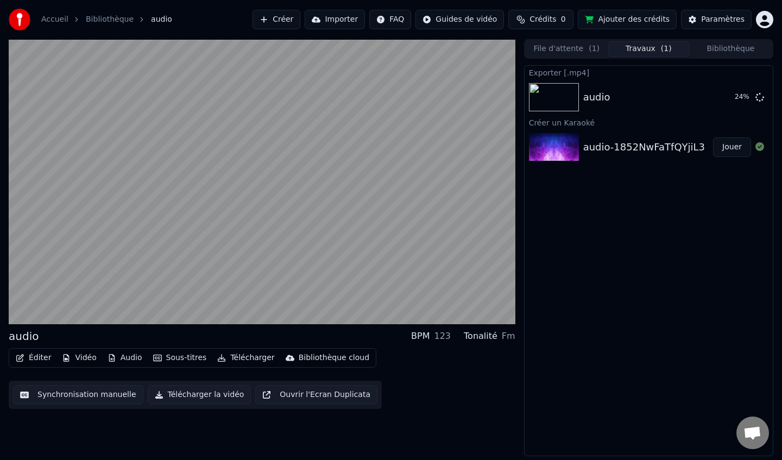
click at [148, 385] on button "Télécharger la vidéo" at bounding box center [200, 395] width 104 height 20
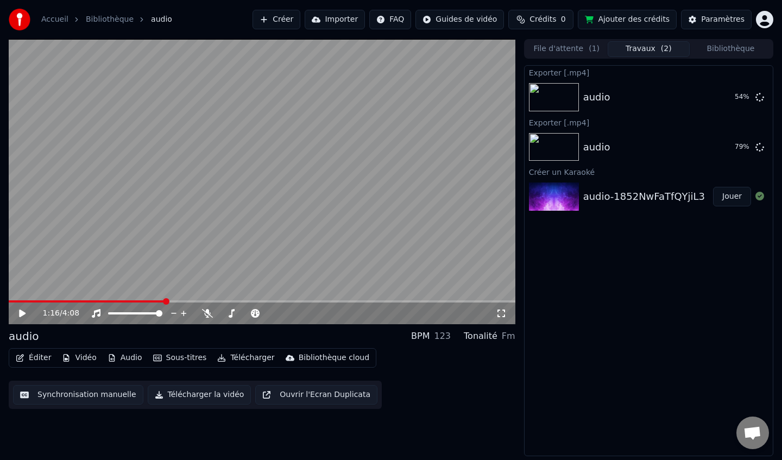
click at [148, 385] on button "Télécharger la vidéo" at bounding box center [200, 395] width 104 height 20
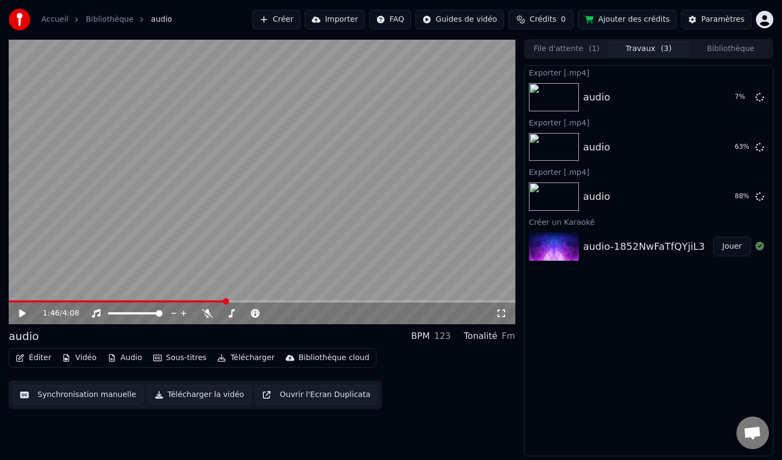
click at [148, 385] on button "Télécharger la vidéo" at bounding box center [200, 395] width 104 height 20
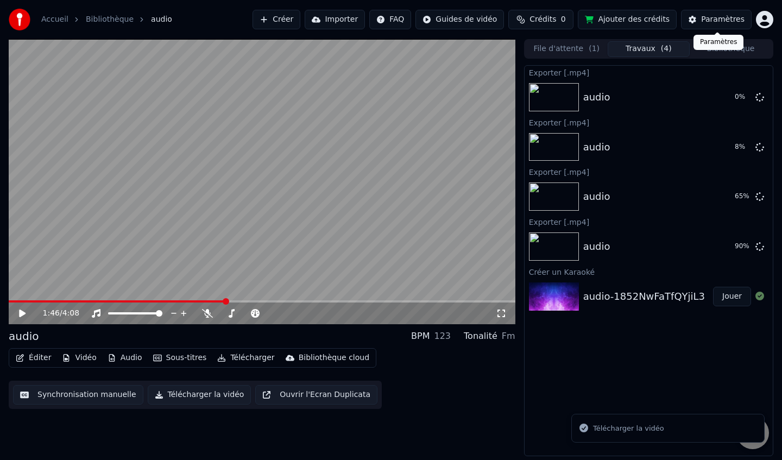
click at [711, 22] on div "Paramètres" at bounding box center [722, 19] width 43 height 11
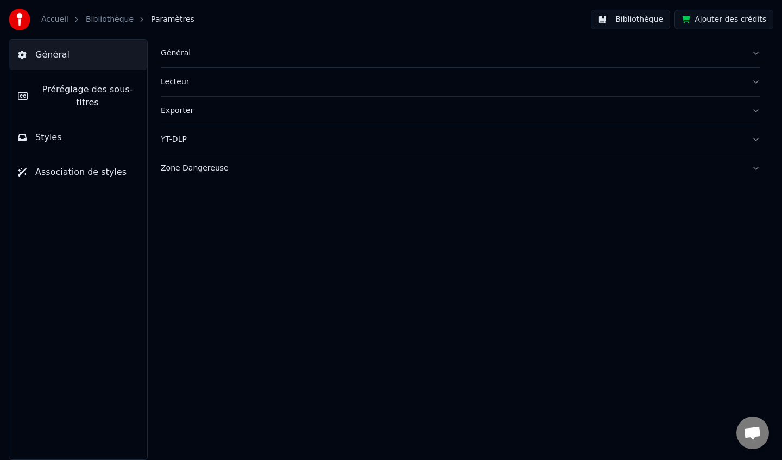
click at [616, 20] on button "Bibliothèque" at bounding box center [630, 20] width 79 height 20
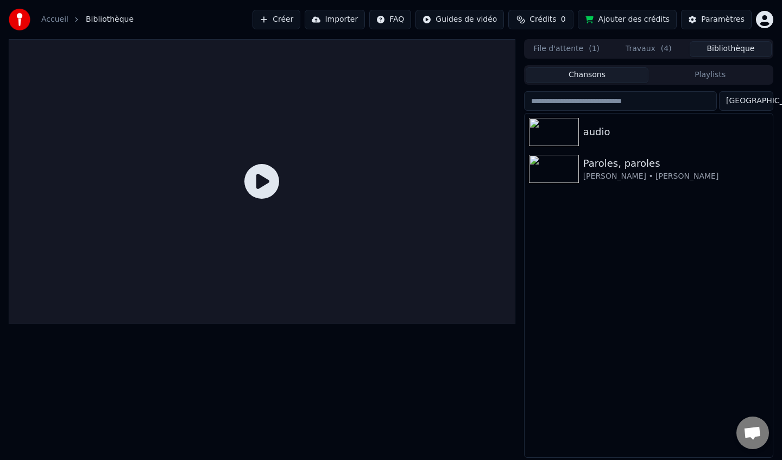
click at [261, 184] on icon at bounding box center [261, 181] width 35 height 35
click at [550, 163] on img at bounding box center [554, 169] width 50 height 28
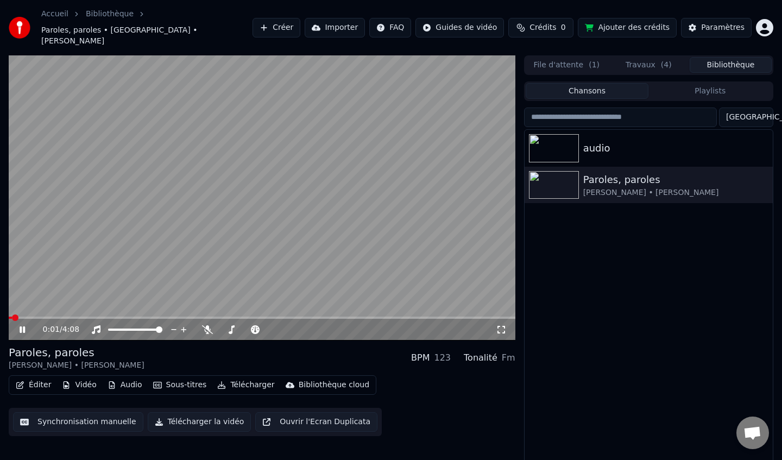
click at [51, 319] on div "0:01 / 4:08" at bounding box center [262, 330] width 507 height 22
click at [18, 314] on span at bounding box center [15, 317] width 7 height 7
click at [24, 326] on icon at bounding box center [22, 329] width 5 height 7
click at [657, 57] on button "Travaux ( 4 )" at bounding box center [649, 65] width 82 height 16
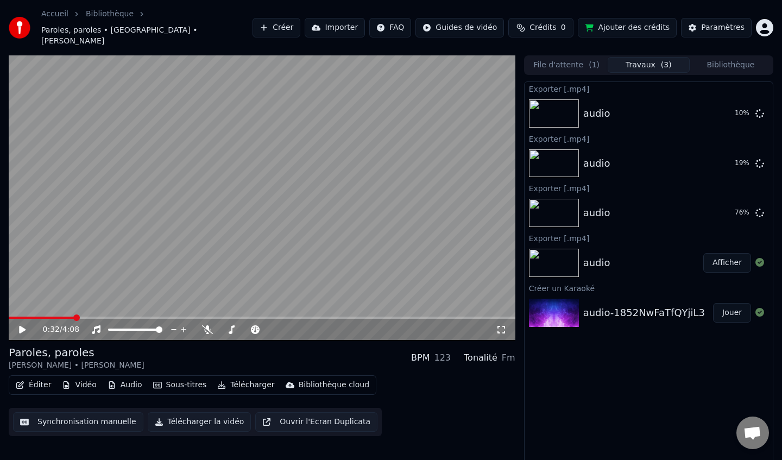
click at [11, 317] on span at bounding box center [42, 318] width 66 height 2
click at [554, 249] on img at bounding box center [554, 263] width 50 height 28
click at [559, 299] on img at bounding box center [554, 313] width 50 height 28
click at [568, 99] on img at bounding box center [554, 113] width 50 height 28
click at [563, 307] on img at bounding box center [554, 313] width 50 height 28
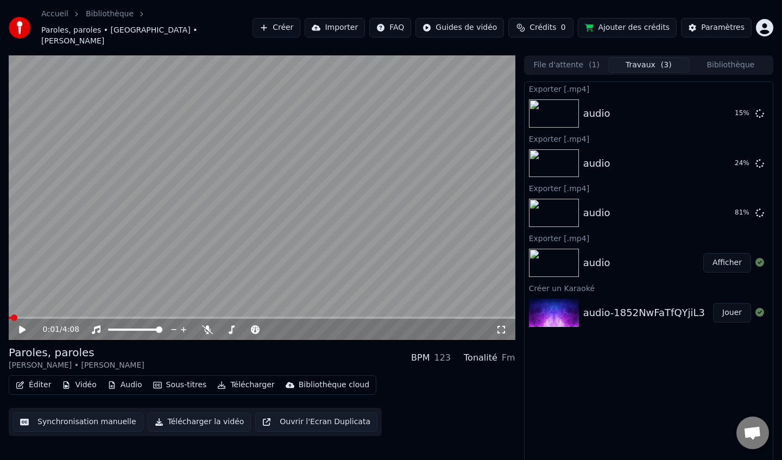
click at [562, 299] on img at bounding box center [554, 313] width 50 height 28
click at [565, 259] on img at bounding box center [554, 263] width 50 height 28
click at [563, 249] on img at bounding box center [554, 263] width 50 height 28
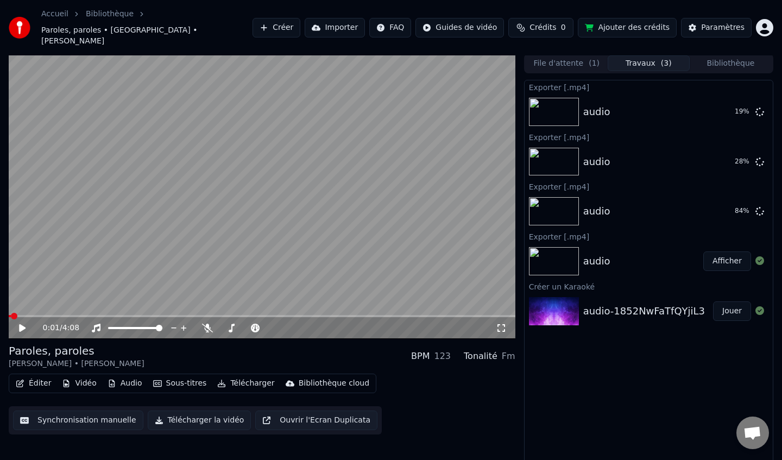
click at [731, 301] on button "Jouer" at bounding box center [732, 311] width 38 height 20
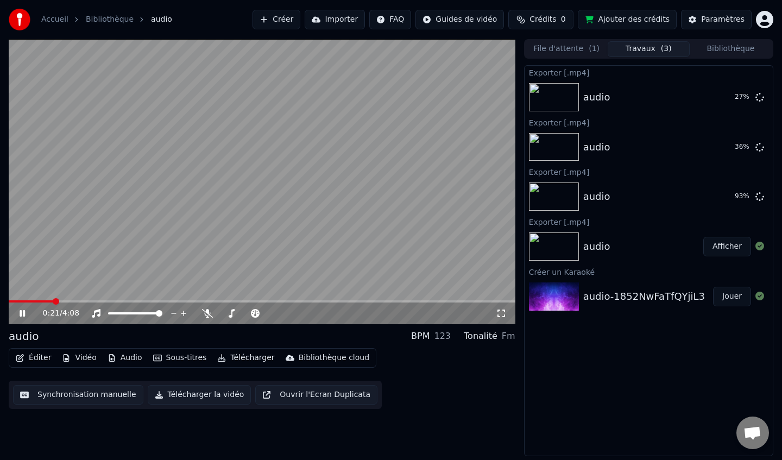
click at [713, 287] on button "Jouer" at bounding box center [732, 297] width 38 height 20
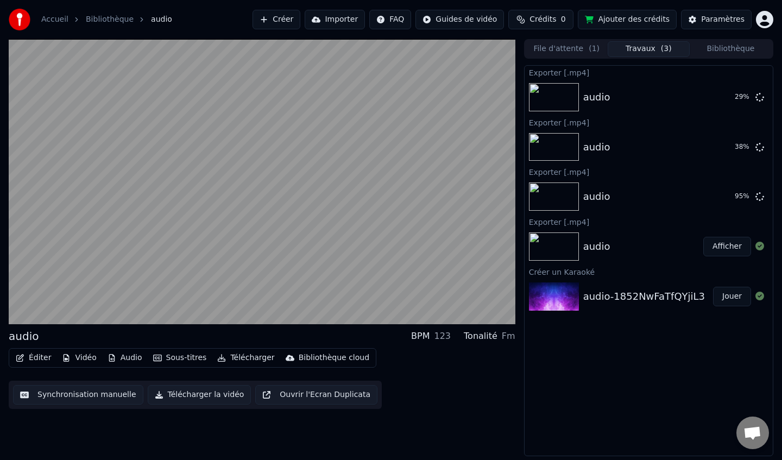
click at [713, 287] on button "Jouer" at bounding box center [732, 297] width 38 height 20
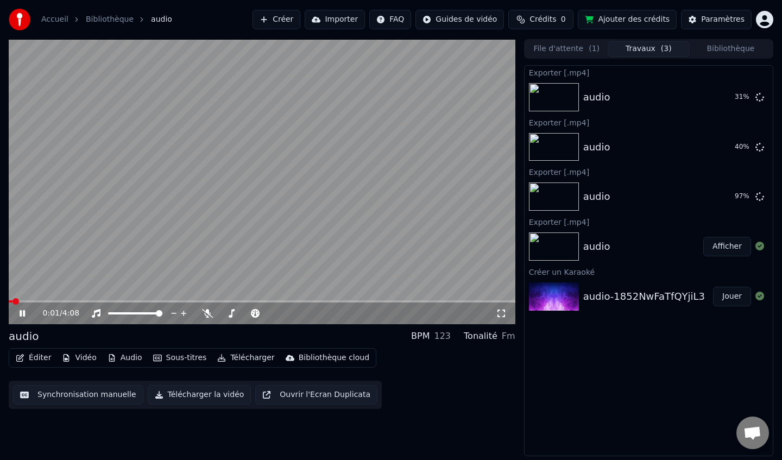
click at [713, 287] on button "Jouer" at bounding box center [732, 297] width 38 height 20
click at [23, 312] on icon at bounding box center [22, 313] width 5 height 7
